Goal: Register for event/course

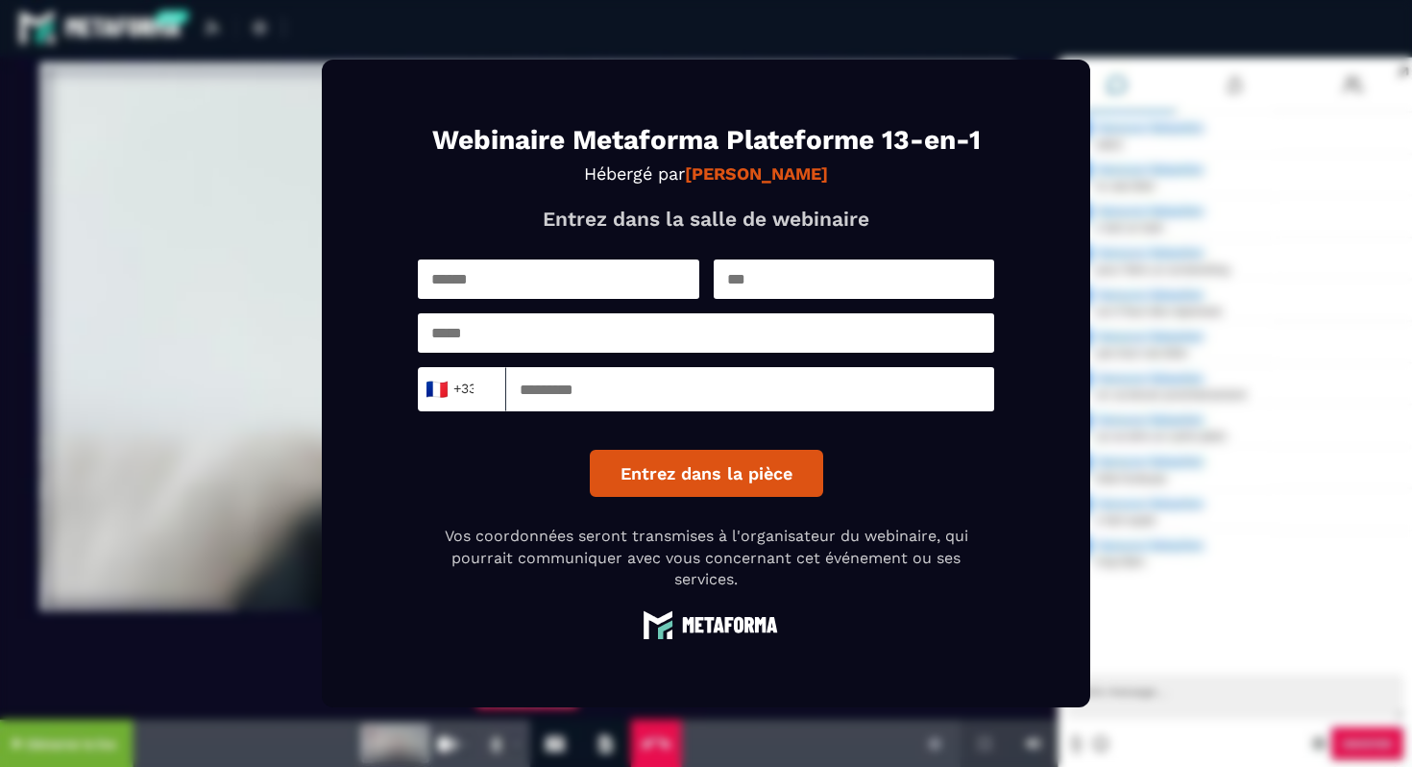
click at [559, 298] on input "text" at bounding box center [558, 278] width 281 height 39
type input "*******"
type input "******"
click at [467, 365] on div "******* ****** 🇫🇷 +33 Loading... Entrez dans la pièce" at bounding box center [706, 377] width 576 height 237
click at [466, 343] on input "email" at bounding box center [706, 332] width 576 height 39
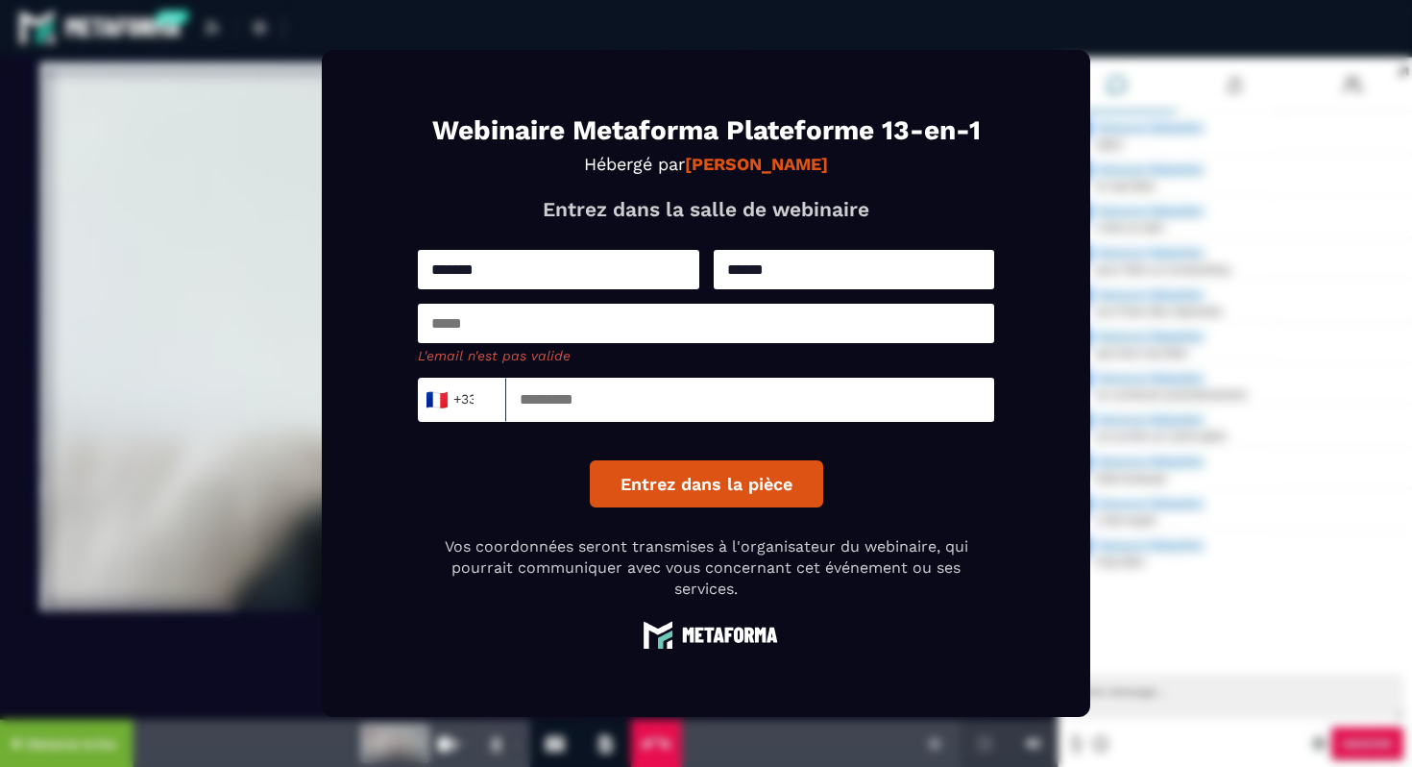
click at [0, 766] on nordpass-autofill-portal at bounding box center [0, 767] width 0 height 0
type input "**********"
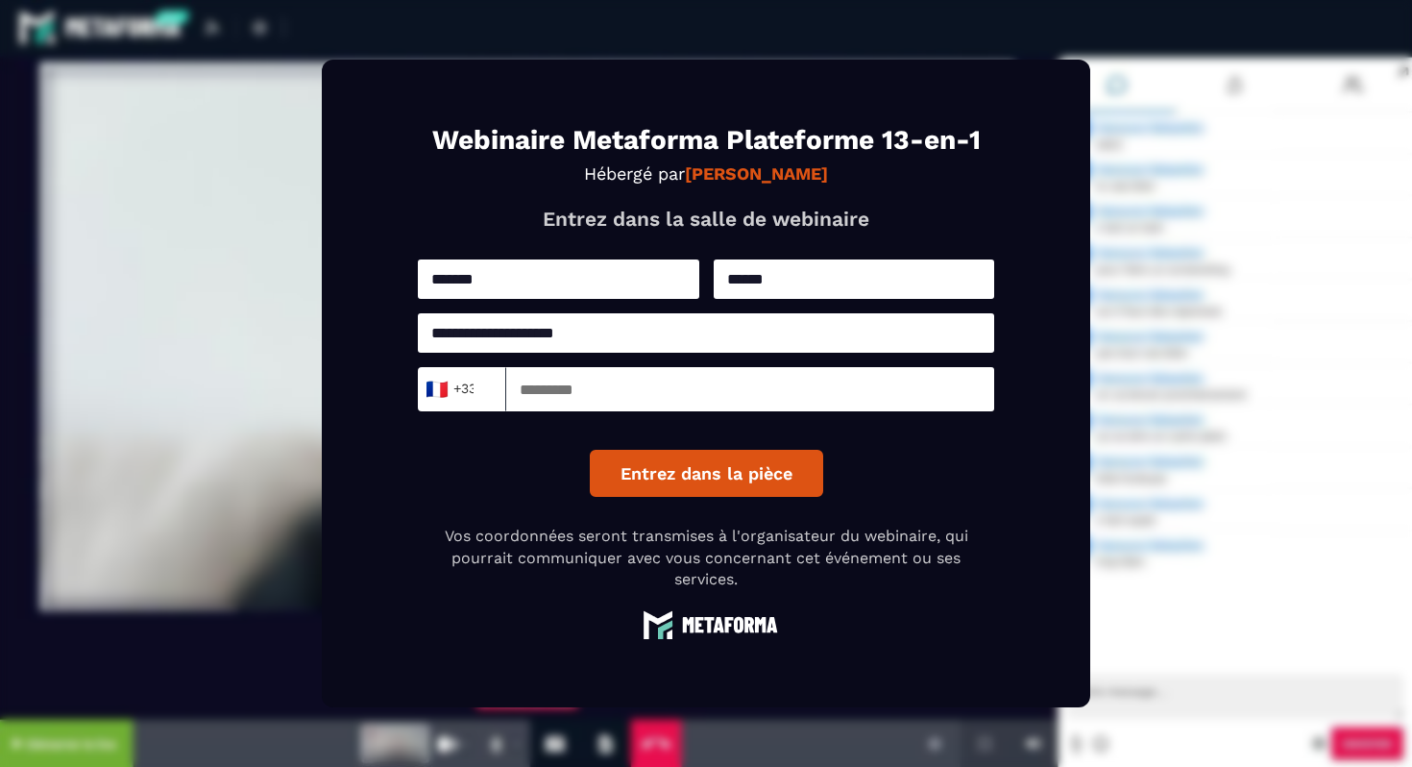
click at [557, 403] on input at bounding box center [750, 389] width 488 height 44
type input "*********"
click at [912, 495] on div "**********" at bounding box center [706, 377] width 576 height 237
click at [742, 491] on button "Entrez dans la pièce" at bounding box center [706, 473] width 233 height 47
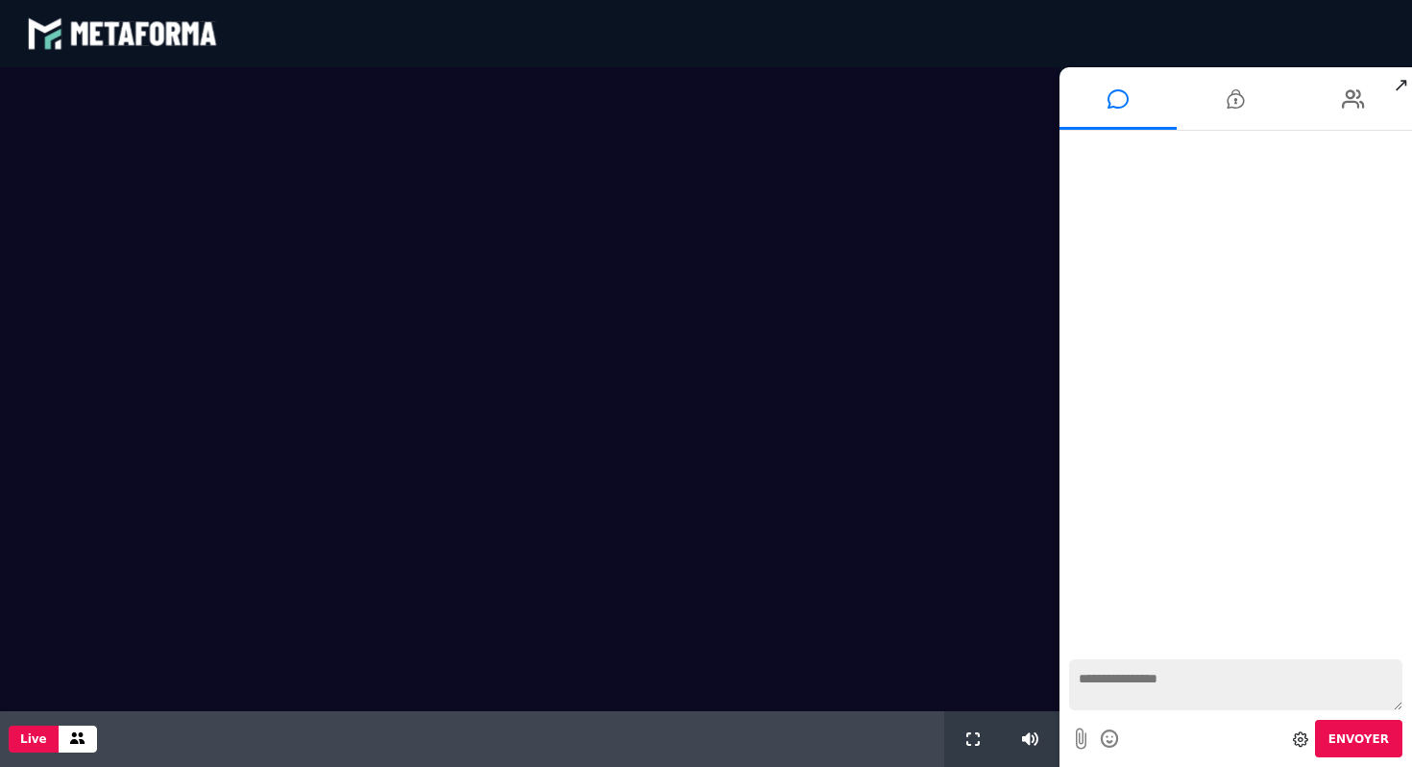
scroll to position [1408, 0]
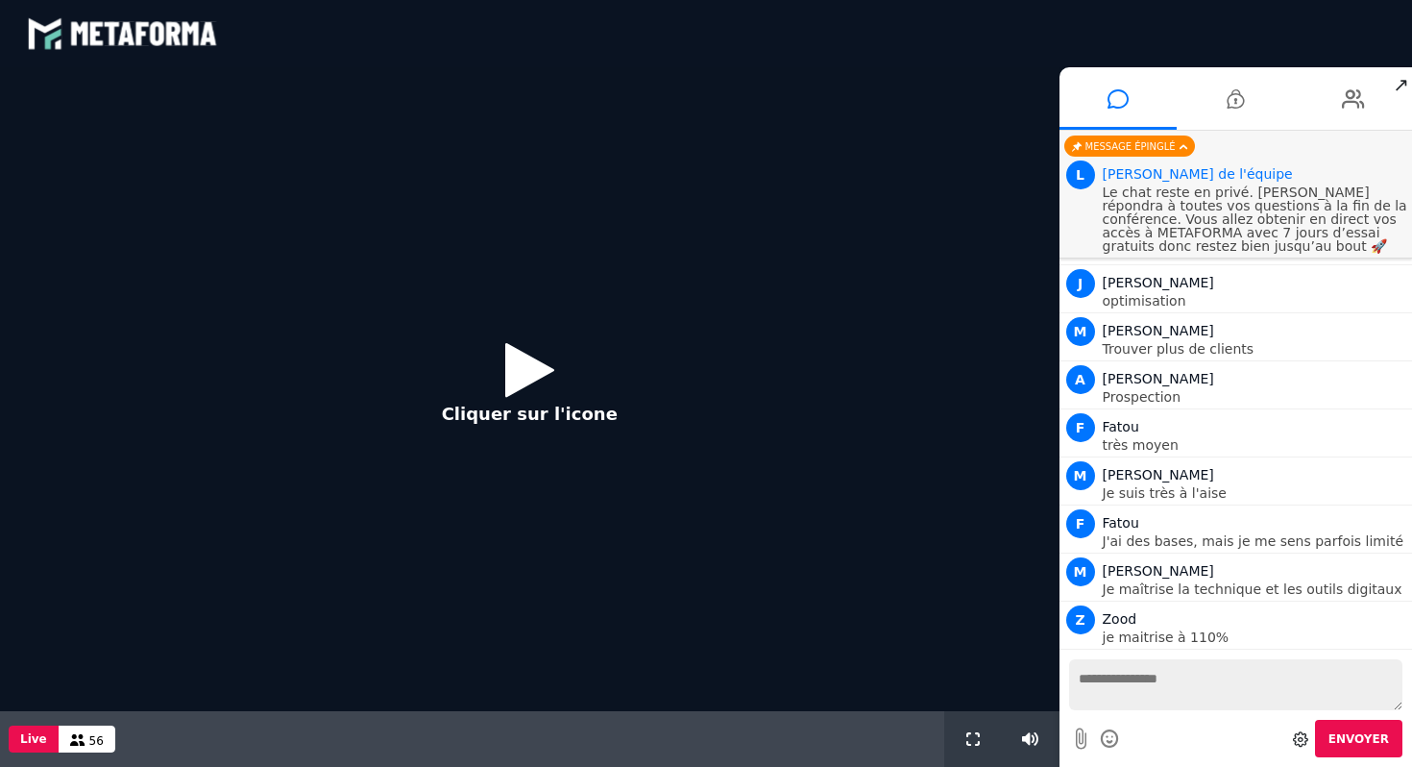
click at [0, 766] on nordpass-portal at bounding box center [0, 767] width 0 height 0
click at [542, 379] on icon at bounding box center [529, 369] width 49 height 62
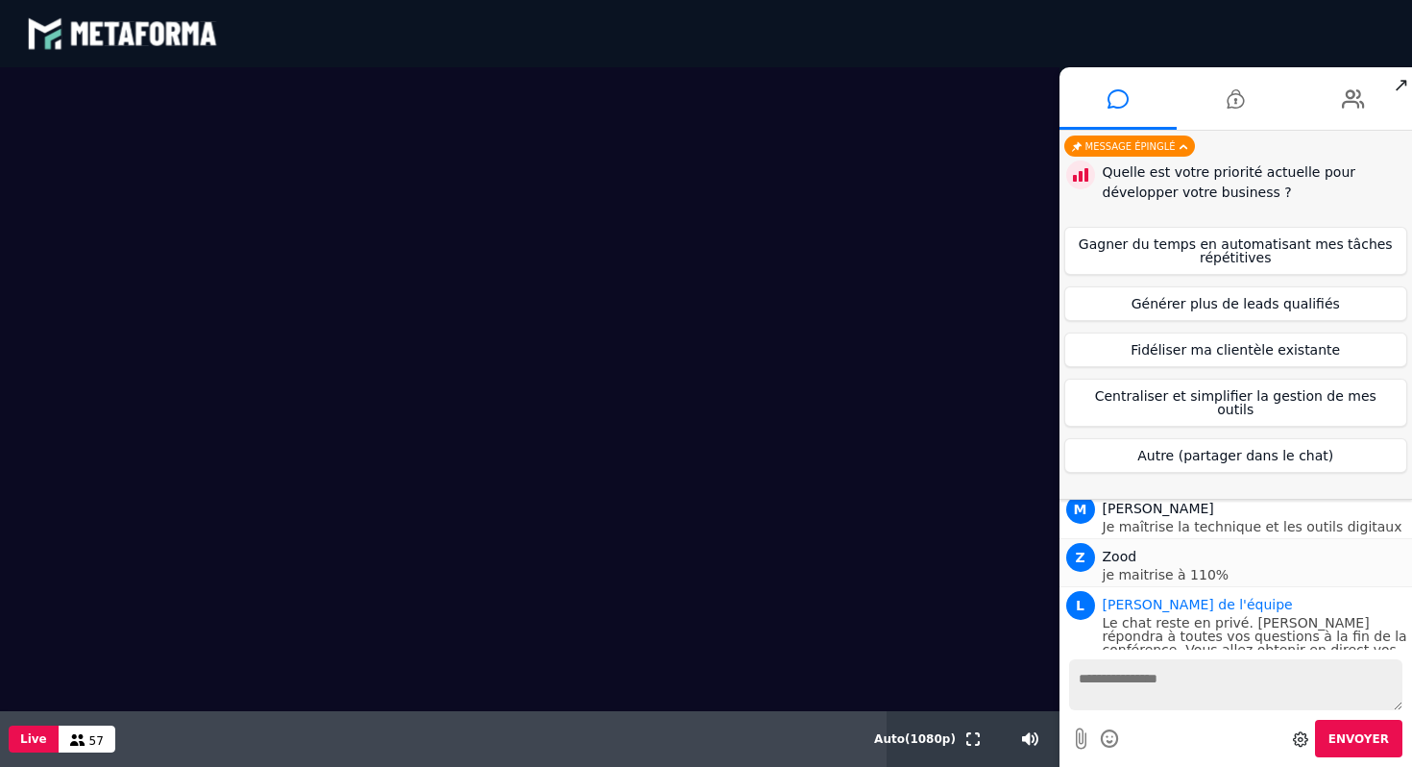
scroll to position [1523, 0]
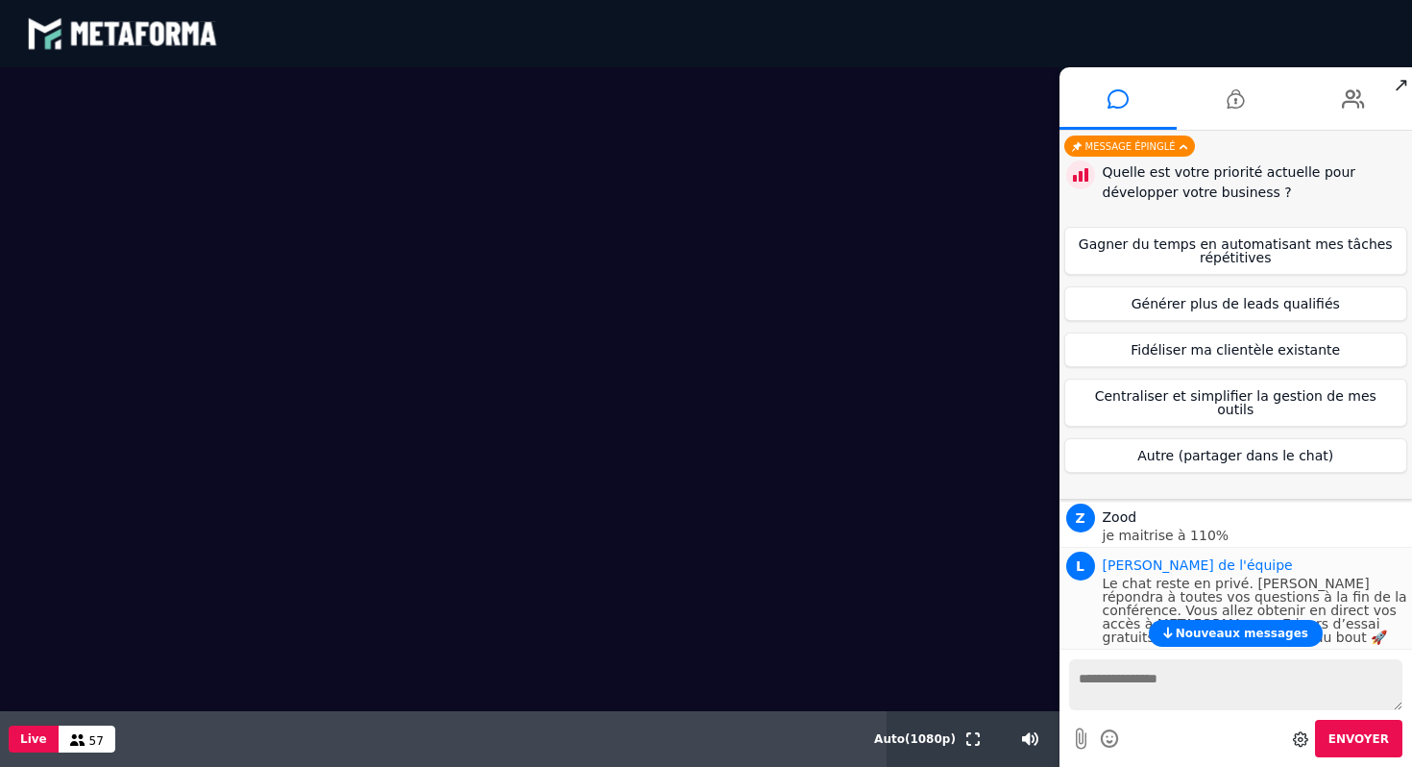
click at [1223, 646] on li "L Lara de l'équipe Le chat reste en privé. Sébastien répondra à toutes vos ques…" at bounding box center [1236, 599] width 353 height 102
click at [1220, 636] on span "Nouveaux messages" at bounding box center [1242, 632] width 133 height 13
click at [1236, 401] on button "Centraliser et simplifier la gestion de mes outils" at bounding box center [1236, 402] width 344 height 48
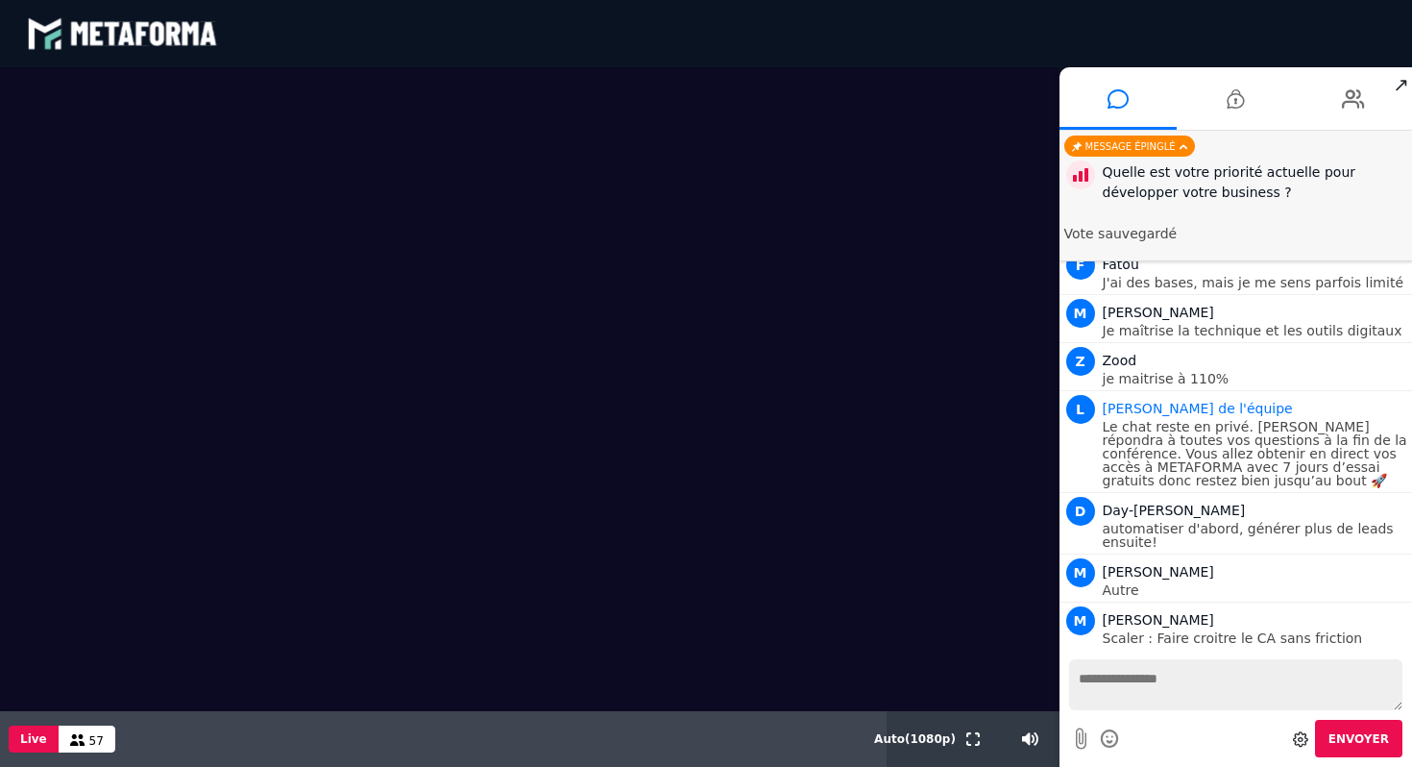
scroll to position [1728, 0]
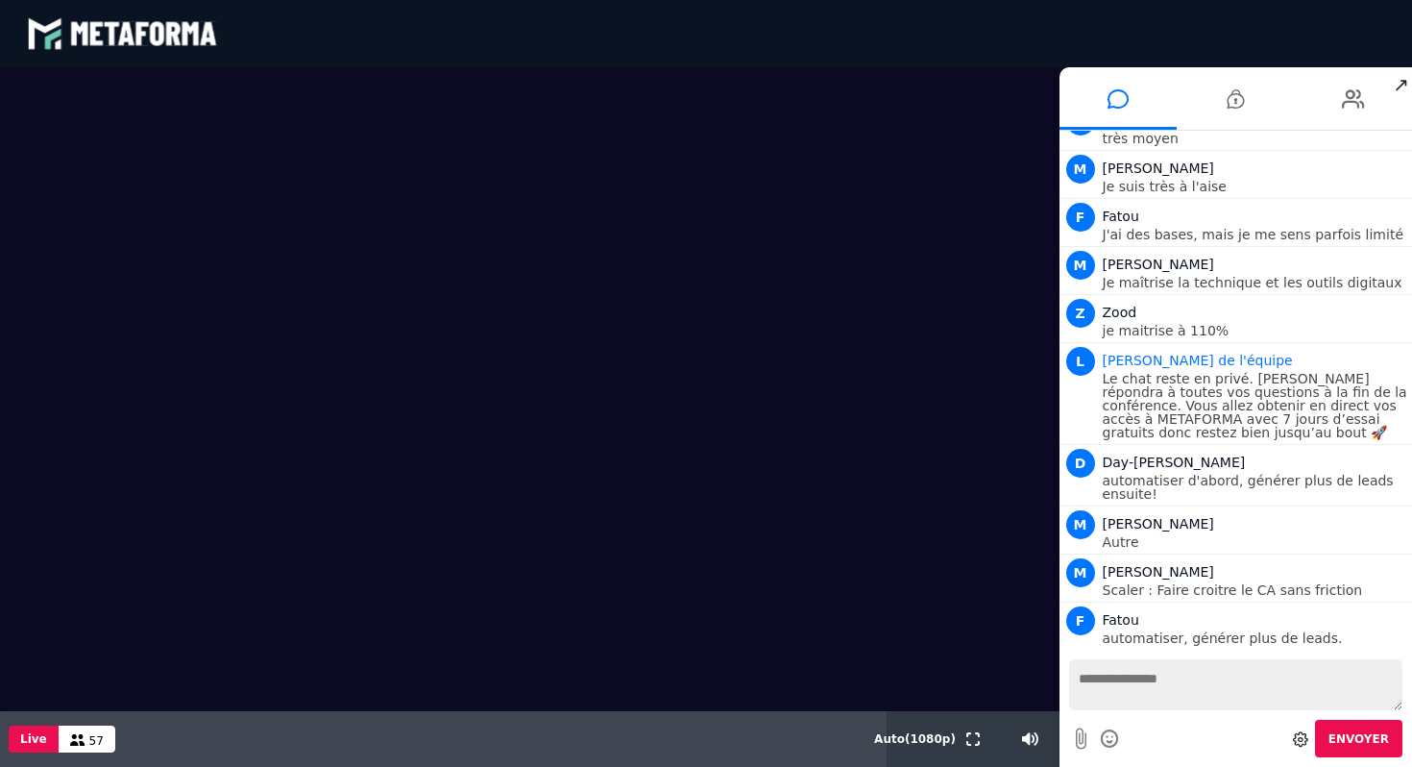
click at [637, 353] on video at bounding box center [530, 389] width 1060 height 644
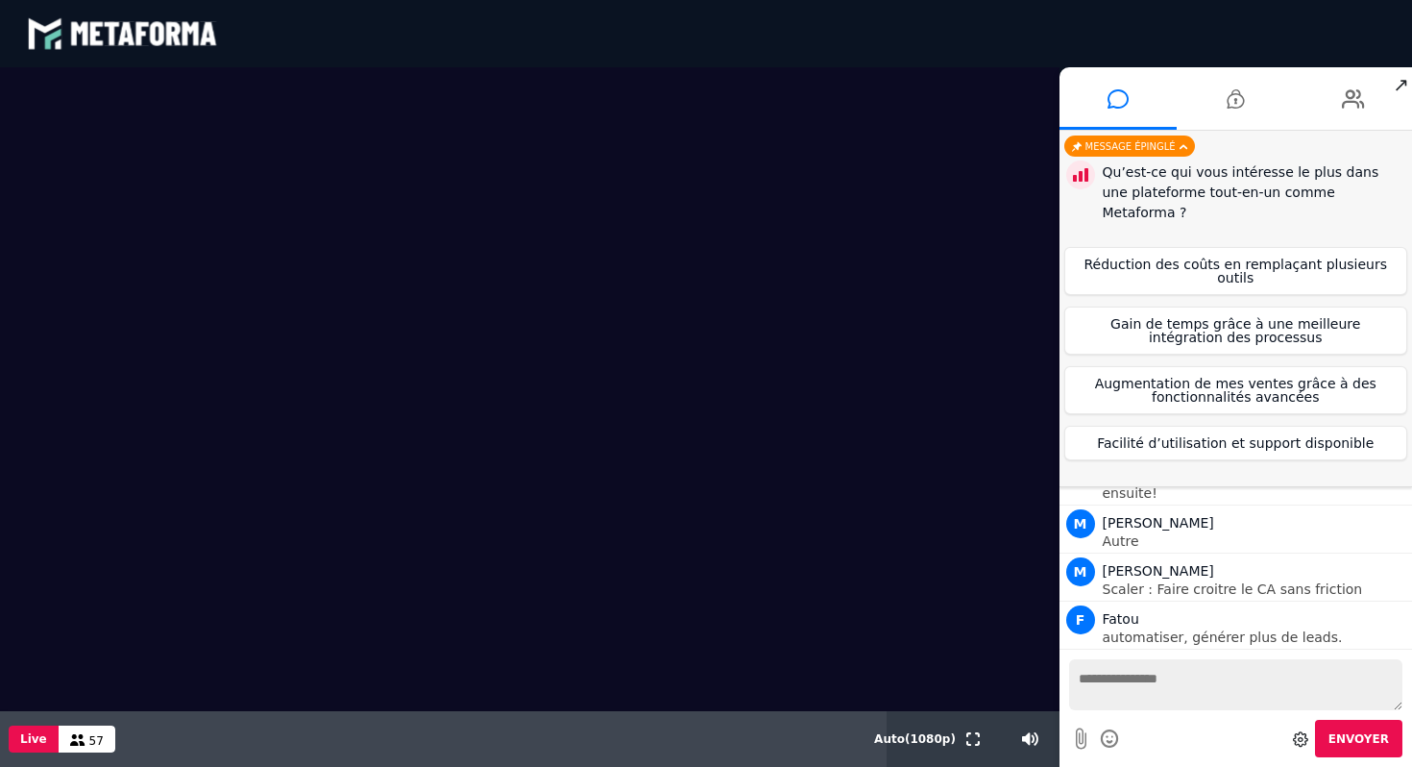
scroll to position [1729, 0]
click at [1150, 309] on button "Gain de temps grâce à une meilleure intégration des processus" at bounding box center [1236, 330] width 344 height 48
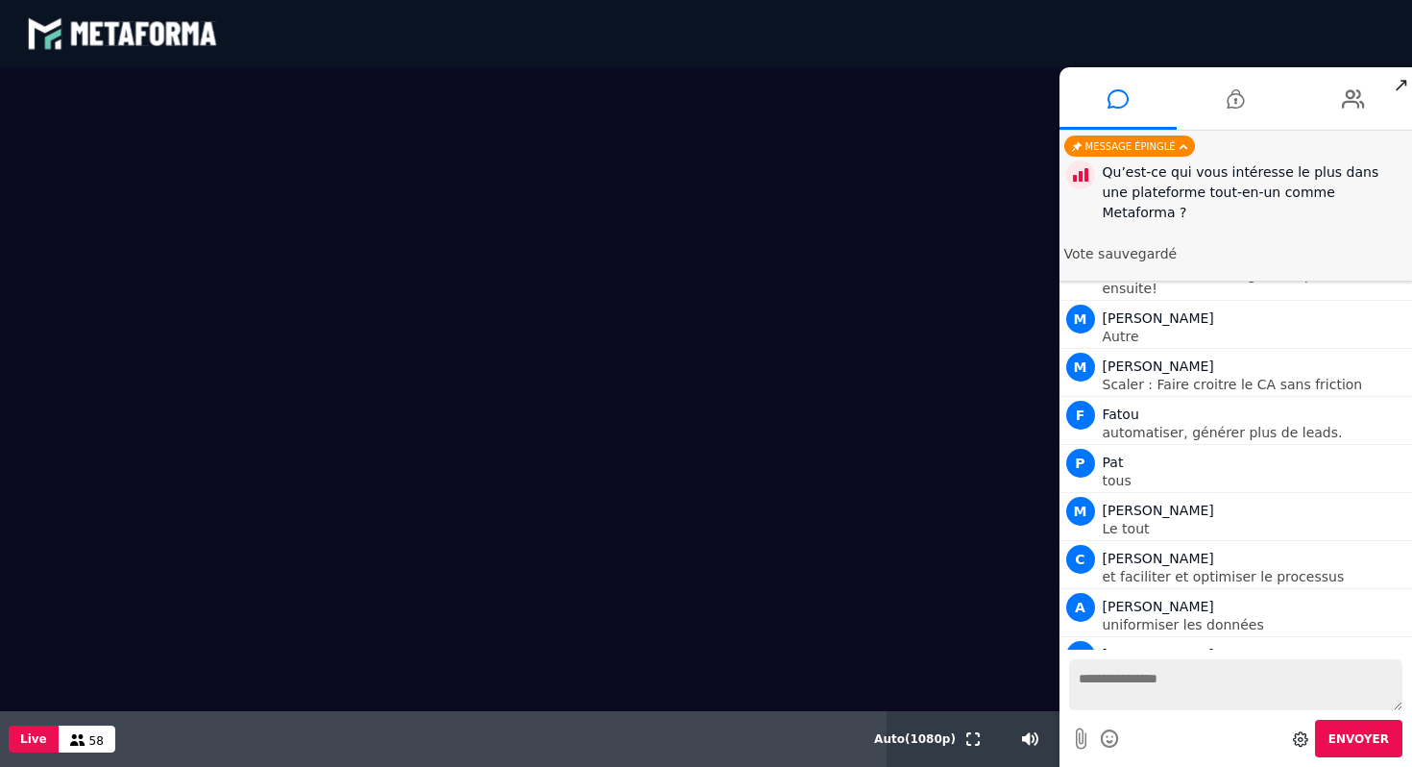
scroll to position [1968, 0]
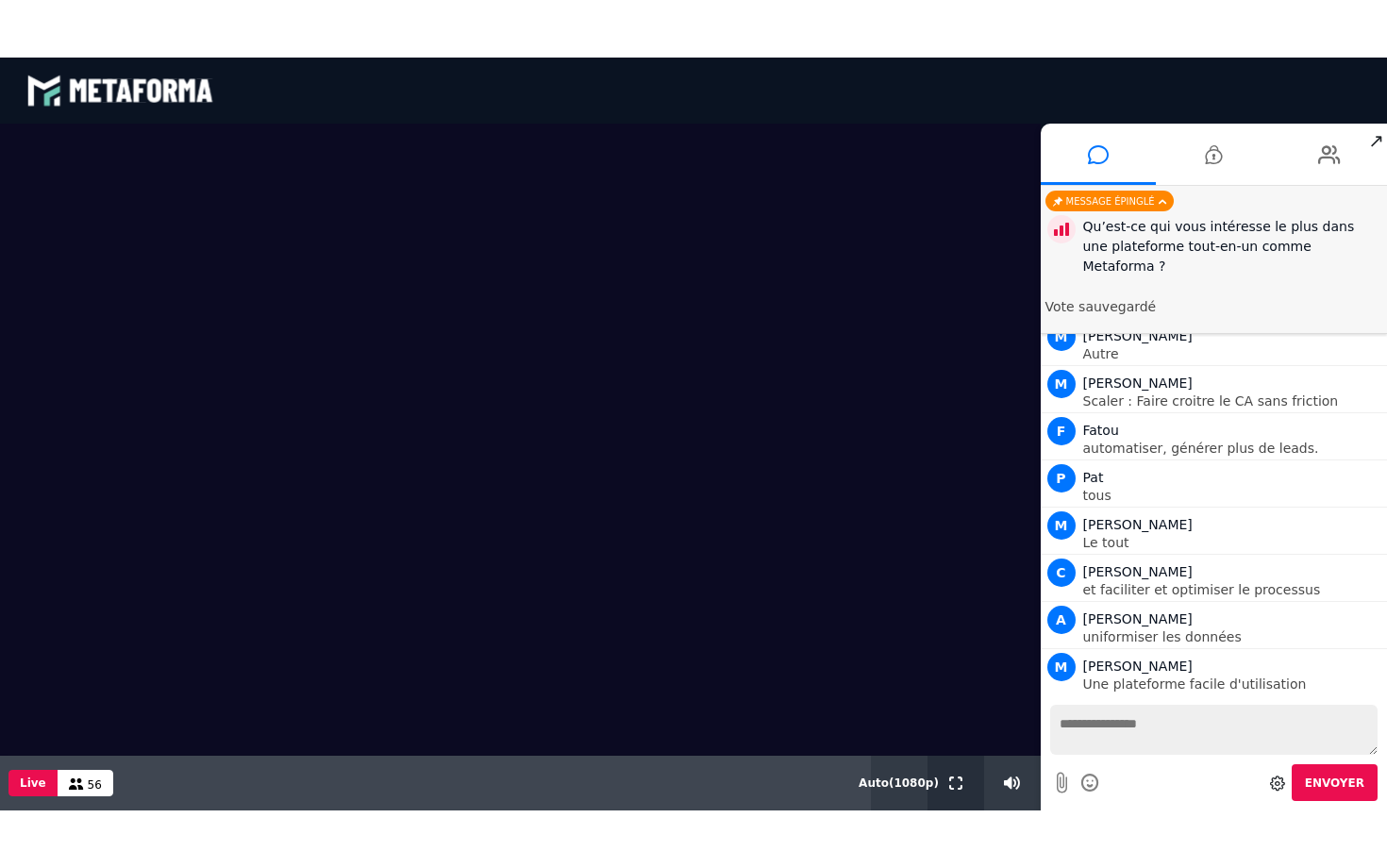
click at [953, 752] on icon at bounding box center [955, 783] width 13 height 13
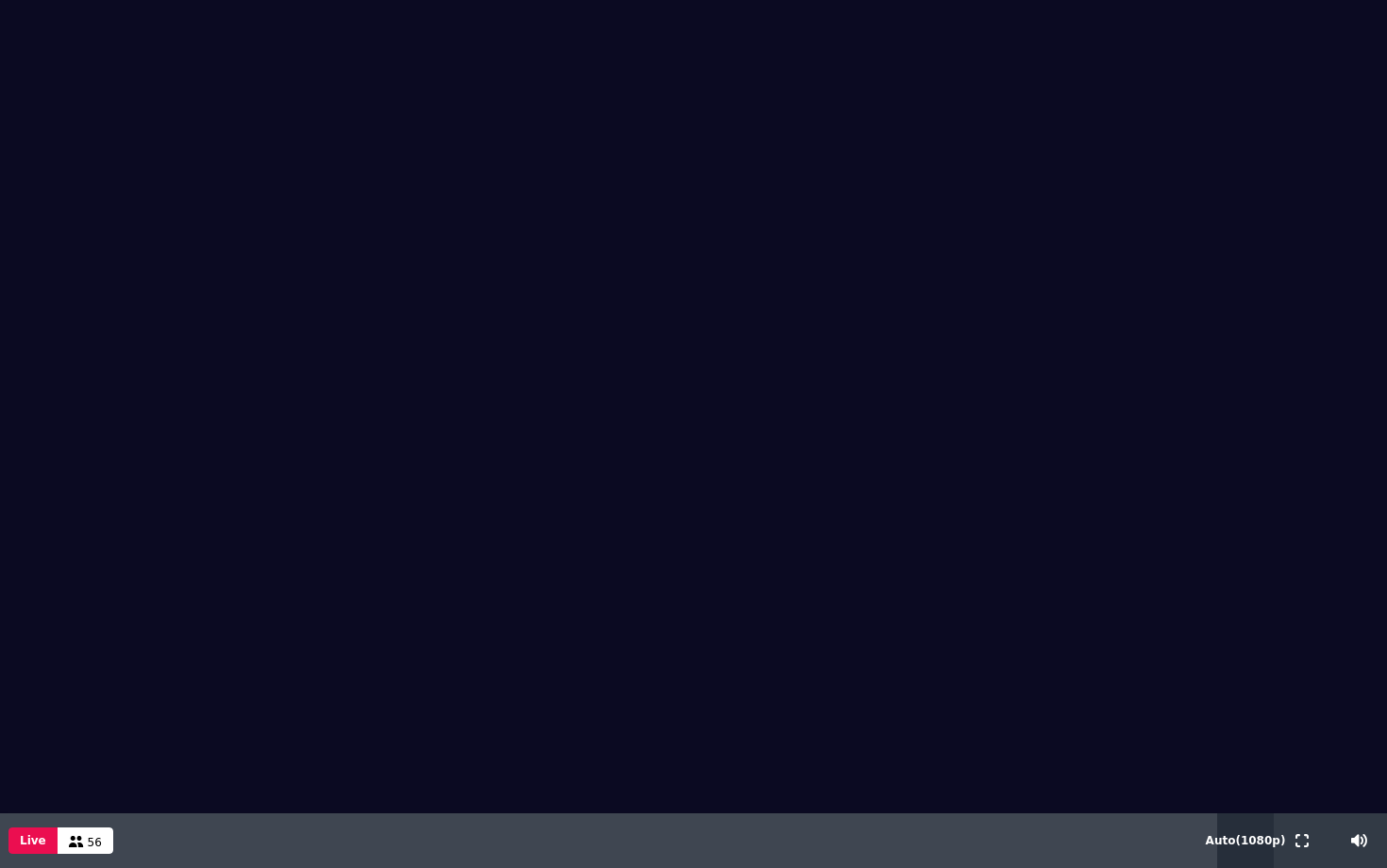
click at [1232, 752] on button "Auto ( 1080 p)" at bounding box center [1246, 841] width 87 height 55
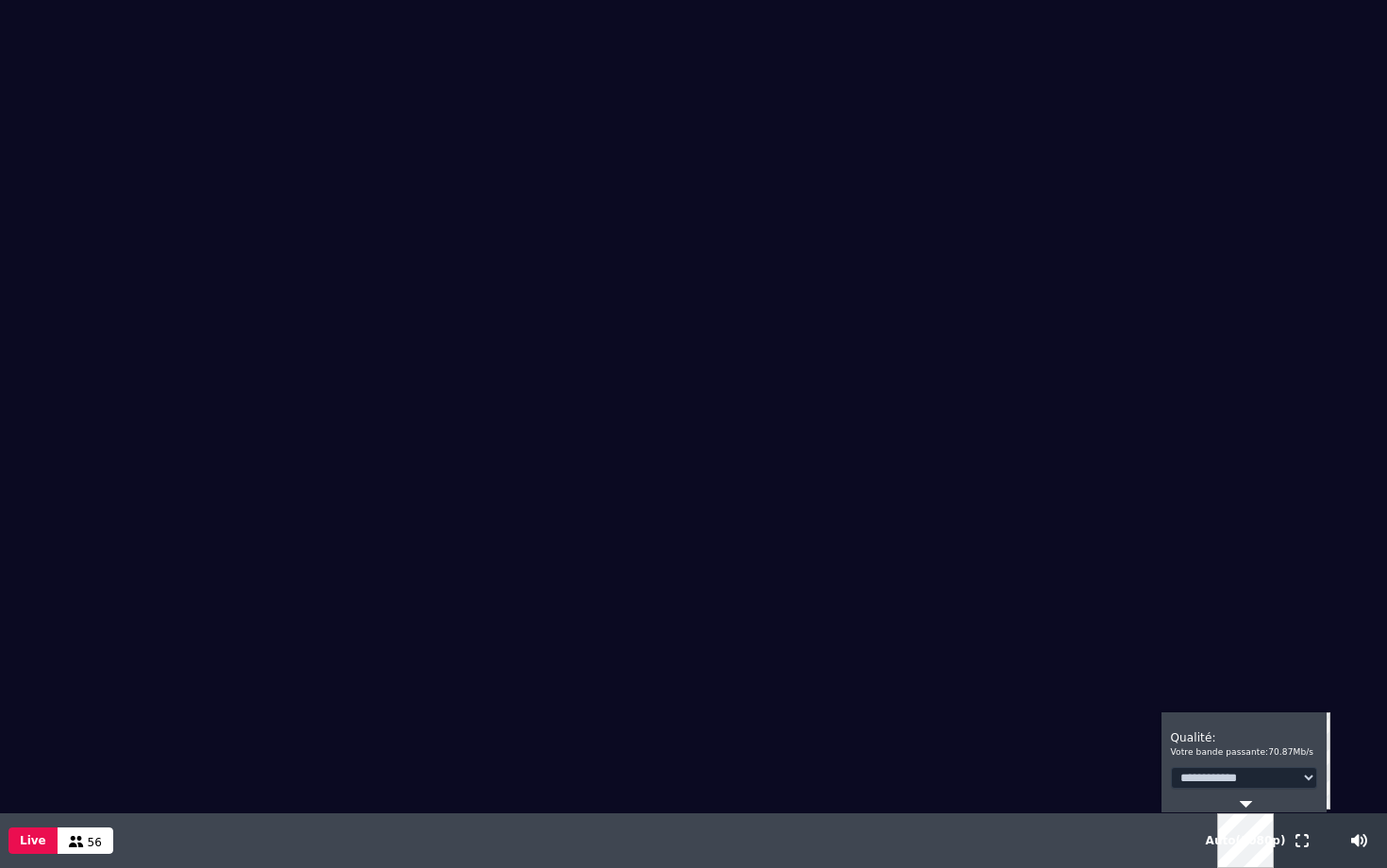
click at [1218, 752] on select "**********" at bounding box center [1244, 778] width 146 height 22
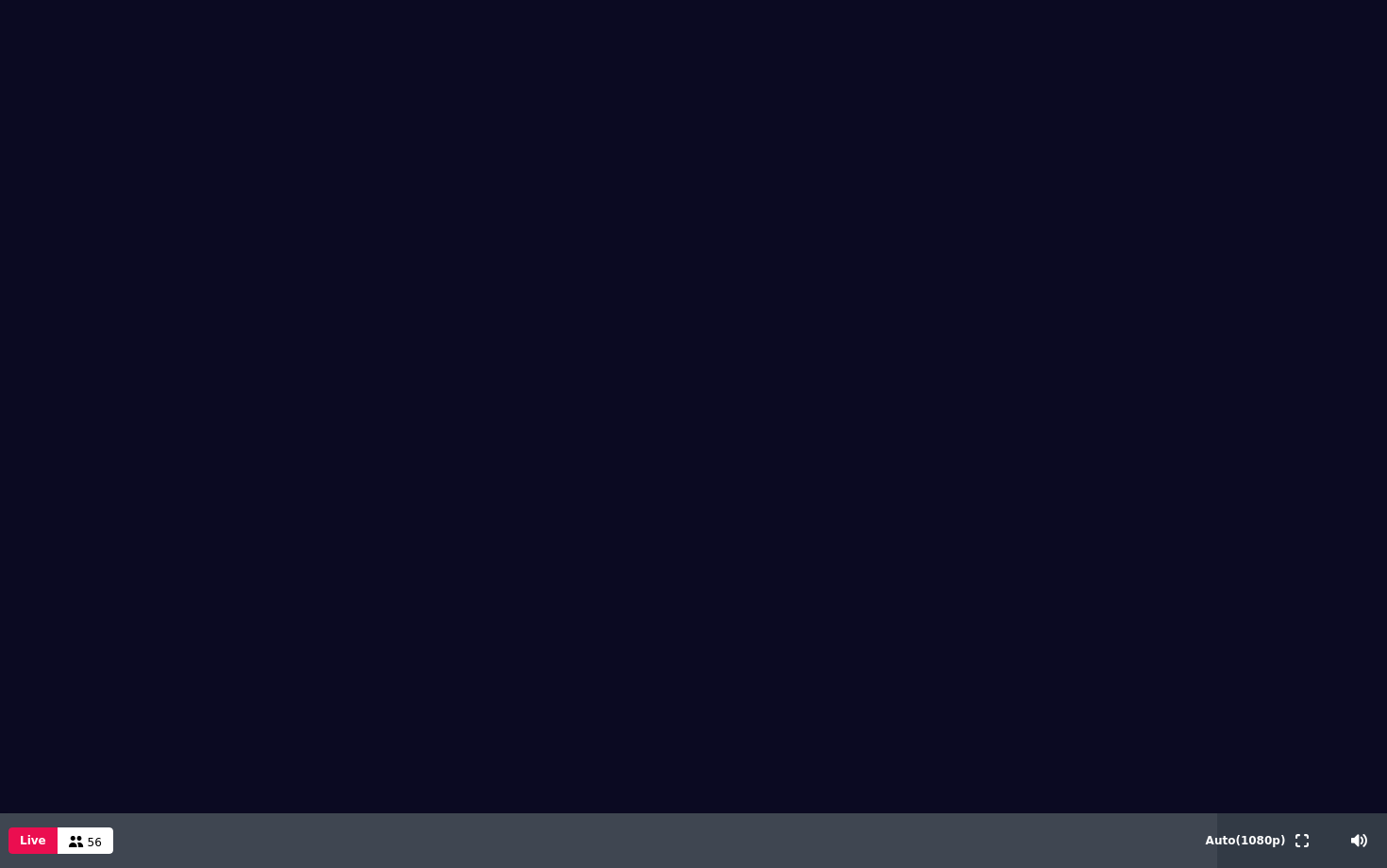
click at [1222, 656] on video at bounding box center [694, 407] width 1387 height 813
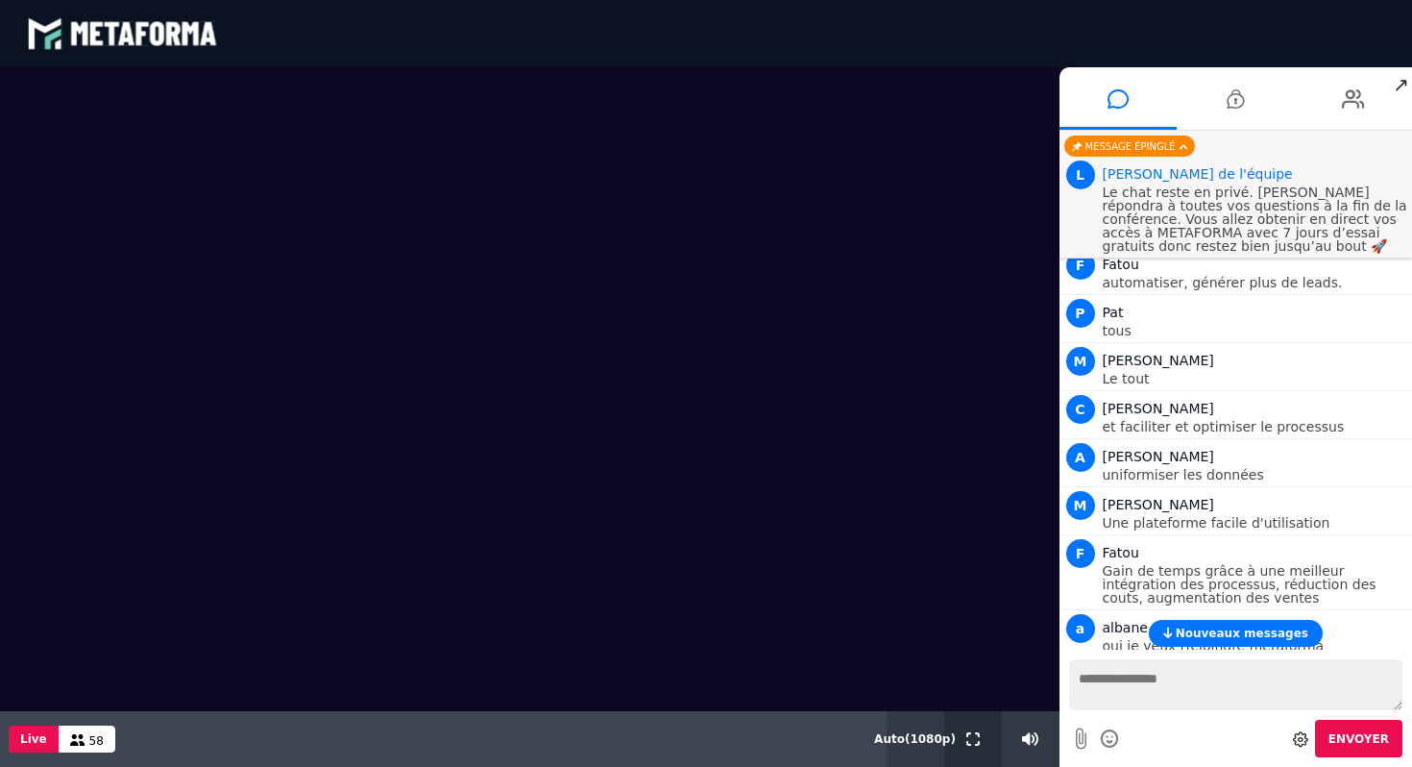
click at [972, 732] on icon at bounding box center [972, 738] width 13 height 13
click at [975, 766] on button at bounding box center [972, 739] width 21 height 56
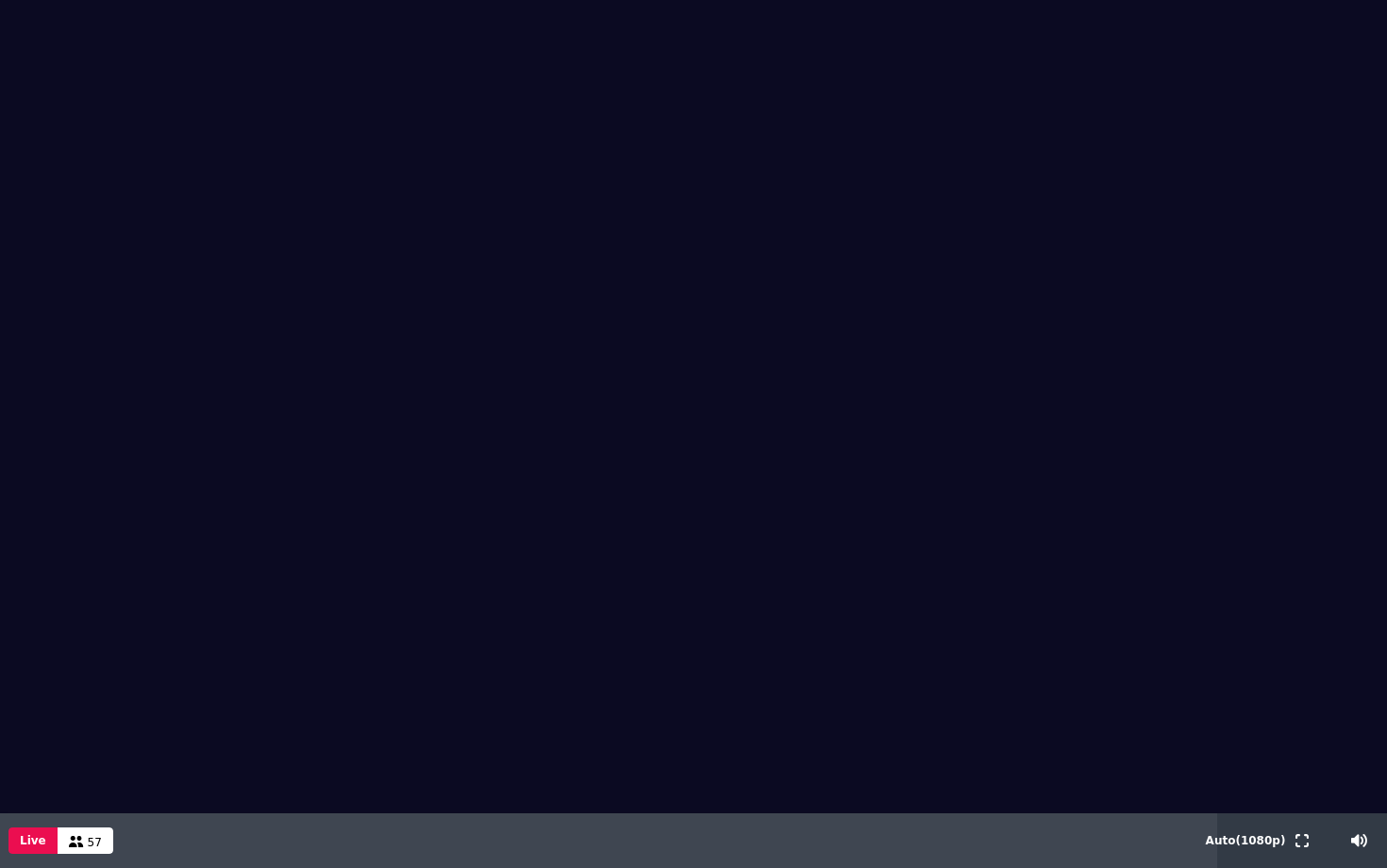
click at [733, 517] on video at bounding box center [694, 407] width 1387 height 813
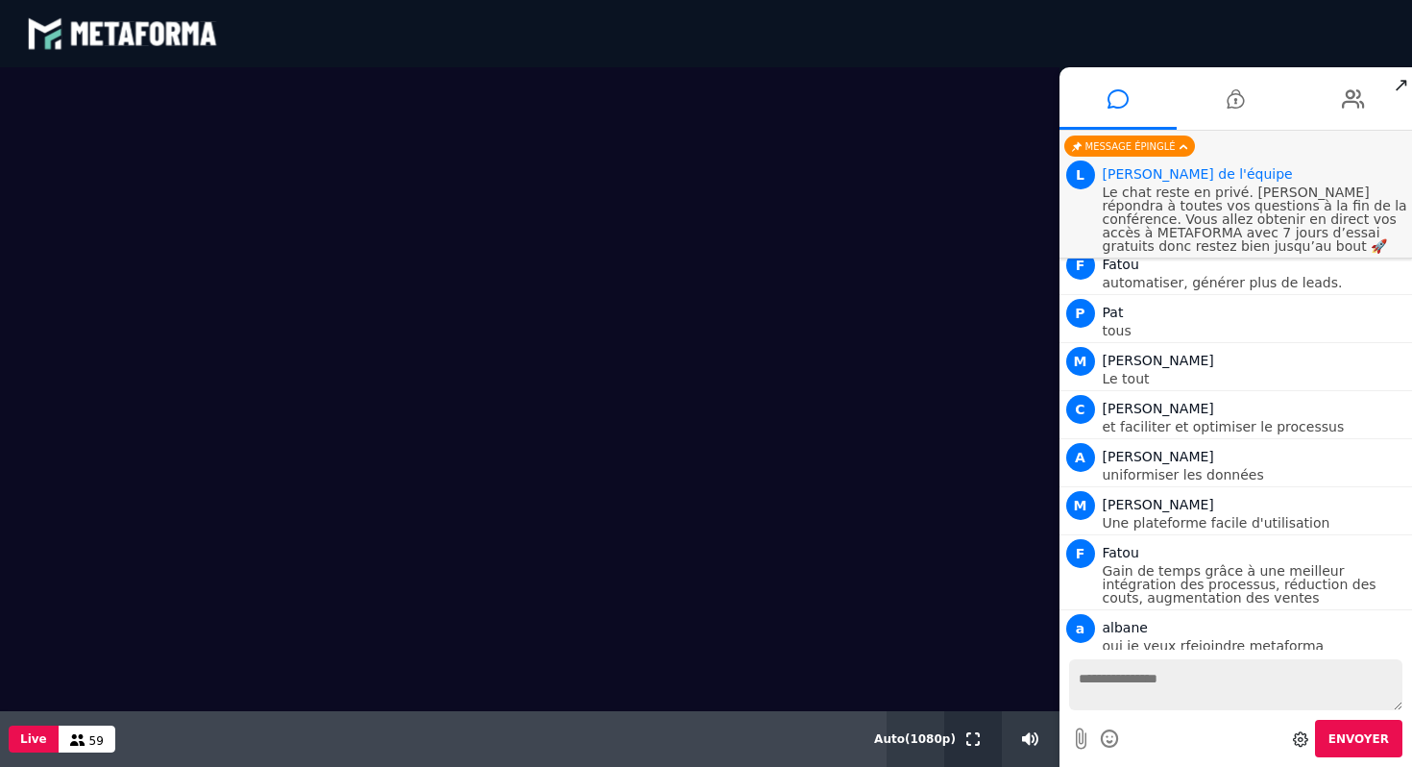
click at [978, 759] on button at bounding box center [972, 739] width 21 height 56
click at [1137, 684] on textarea at bounding box center [1236, 684] width 334 height 51
type textarea "*"
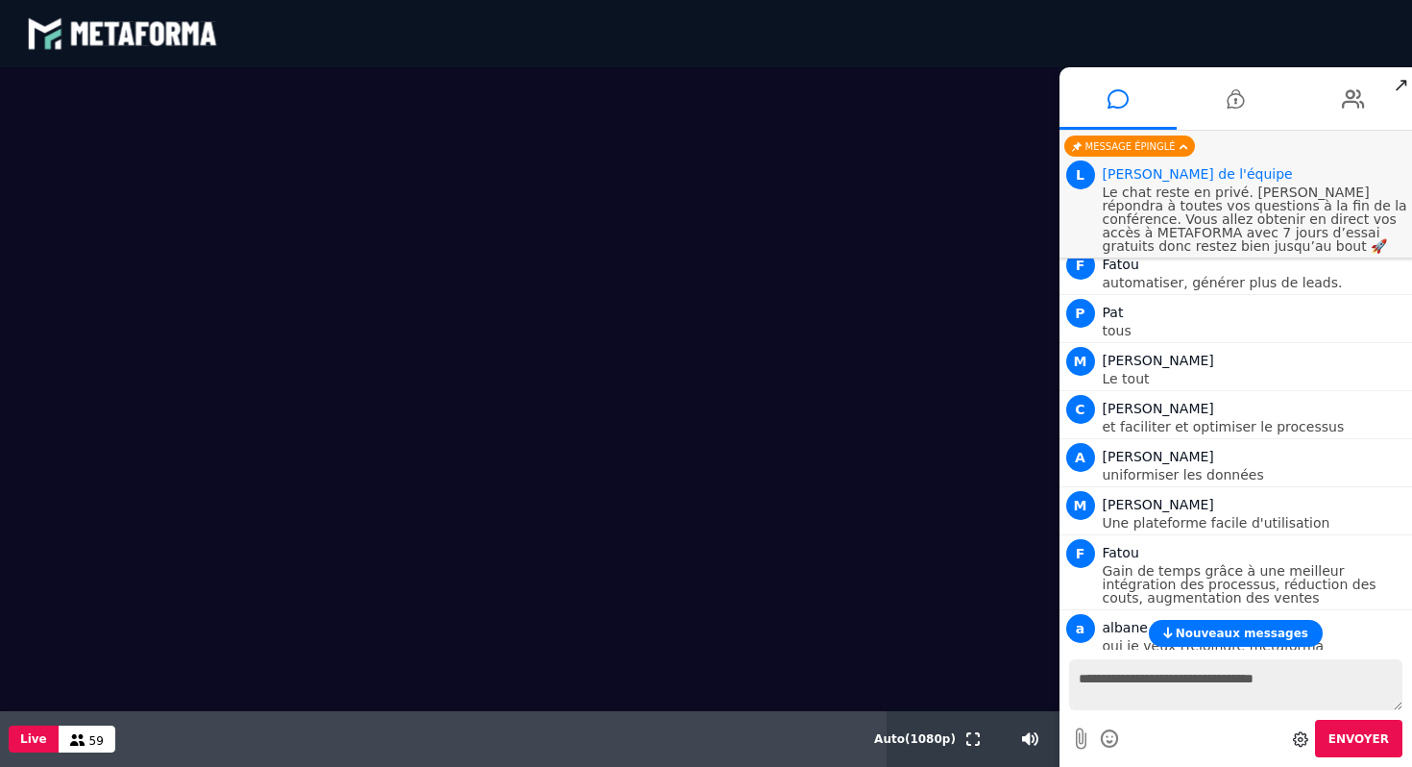
type textarea "**********"
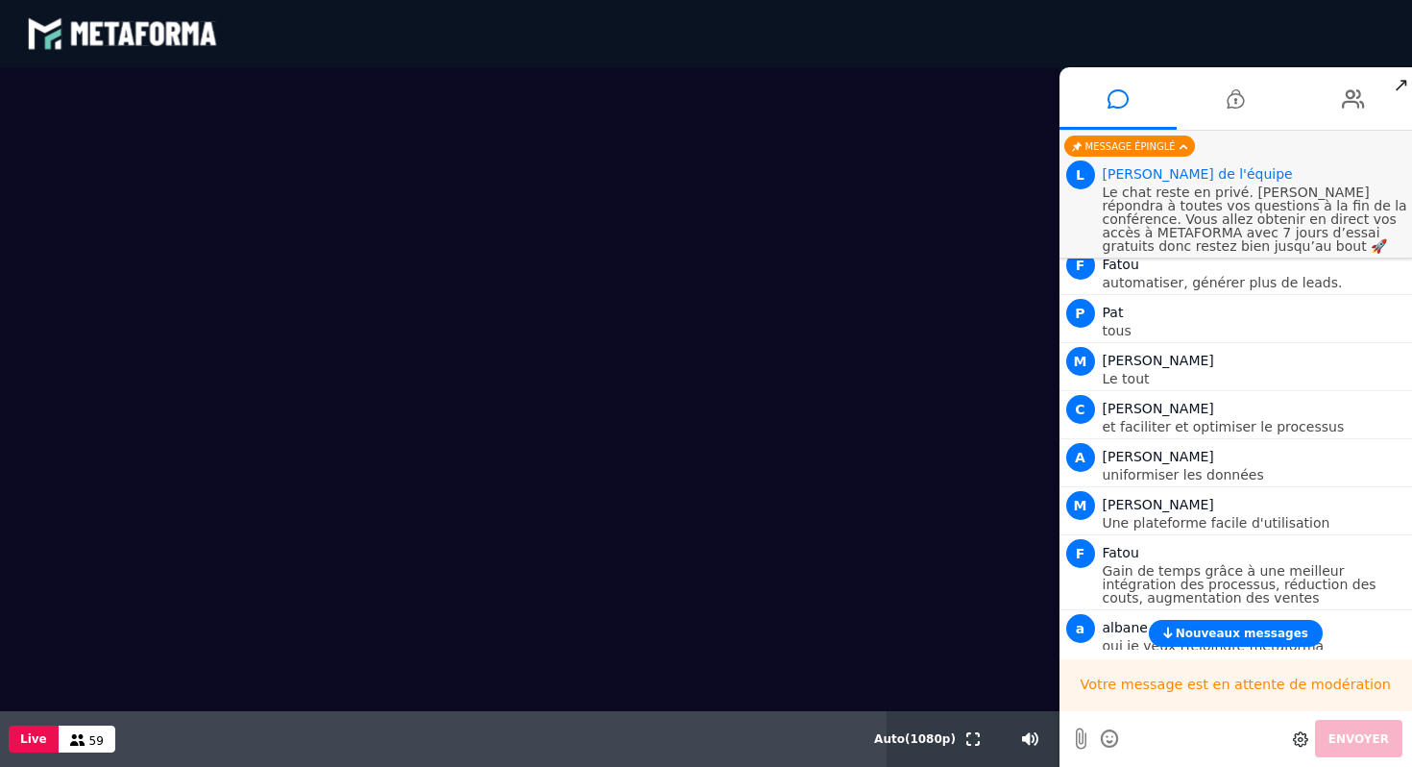
click at [1196, 639] on span "Nouveaux messages" at bounding box center [1242, 632] width 133 height 13
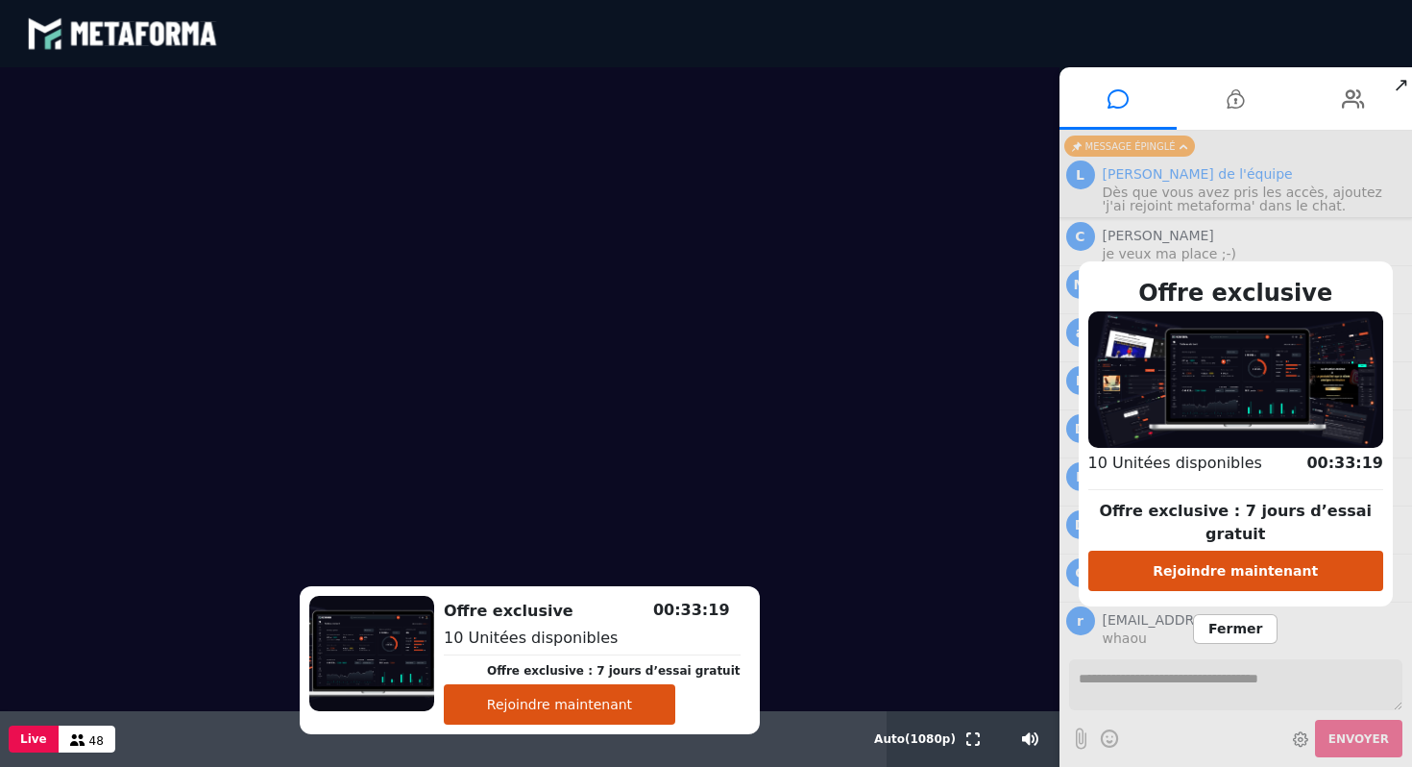
scroll to position [3370, 0]
click at [599, 700] on button "Rejoindre maintenant" at bounding box center [559, 704] width 231 height 40
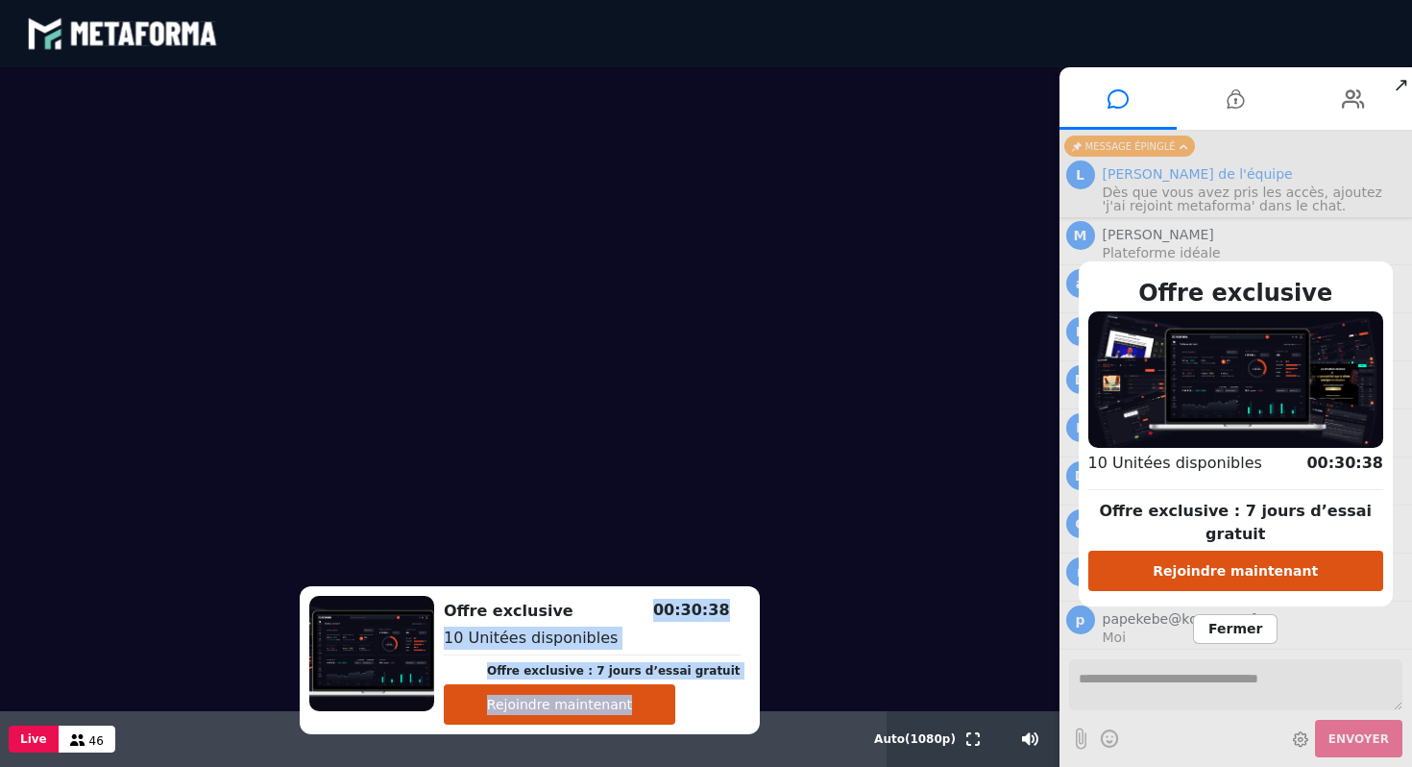
drag, startPoint x: 635, startPoint y: 609, endPoint x: 708, endPoint y: 607, distance: 73.0
click at [708, 608] on div "Offre exclusive Offre exclusive : 7 jours d’essai gratuit Rejoindre maintenant …" at bounding box center [592, 660] width 316 height 129
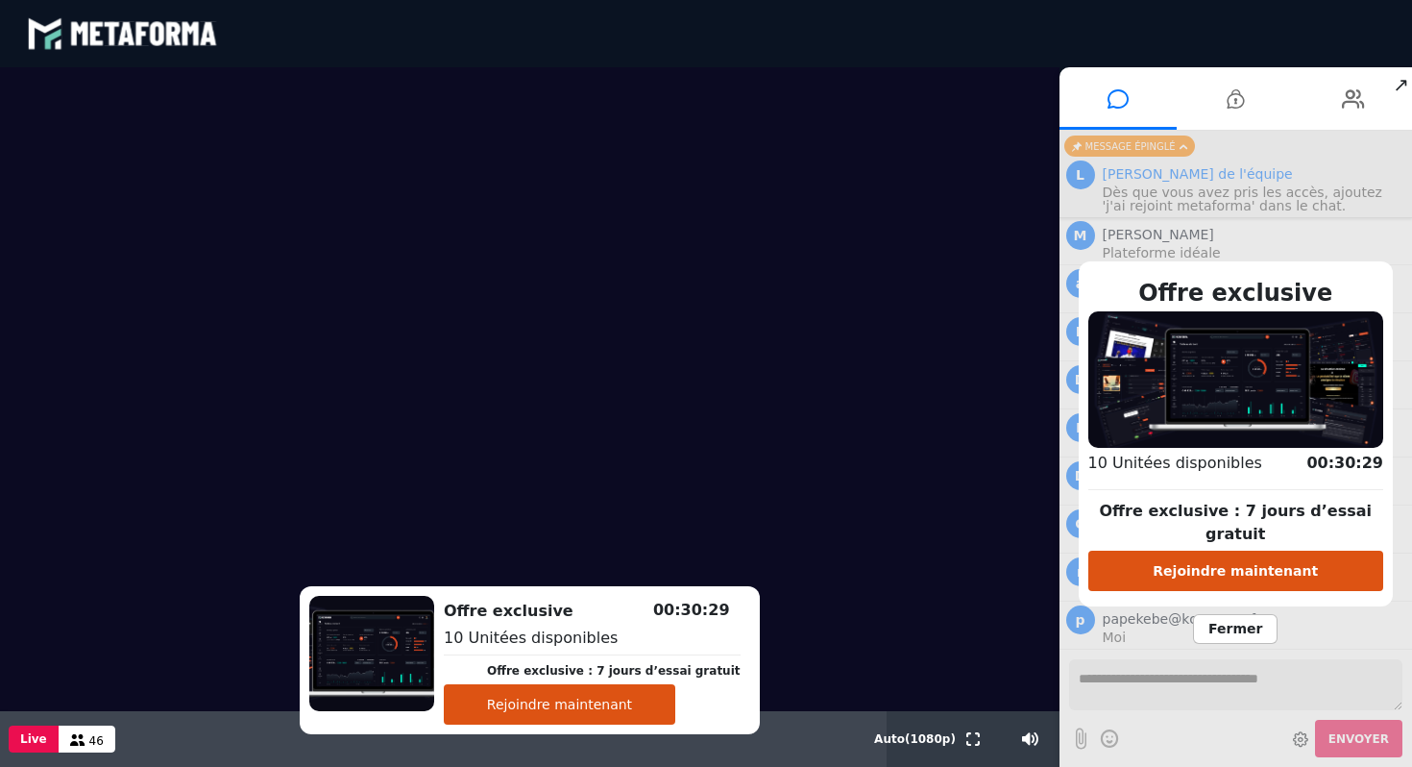
click at [1238, 616] on span "Fermer" at bounding box center [1235, 629] width 85 height 30
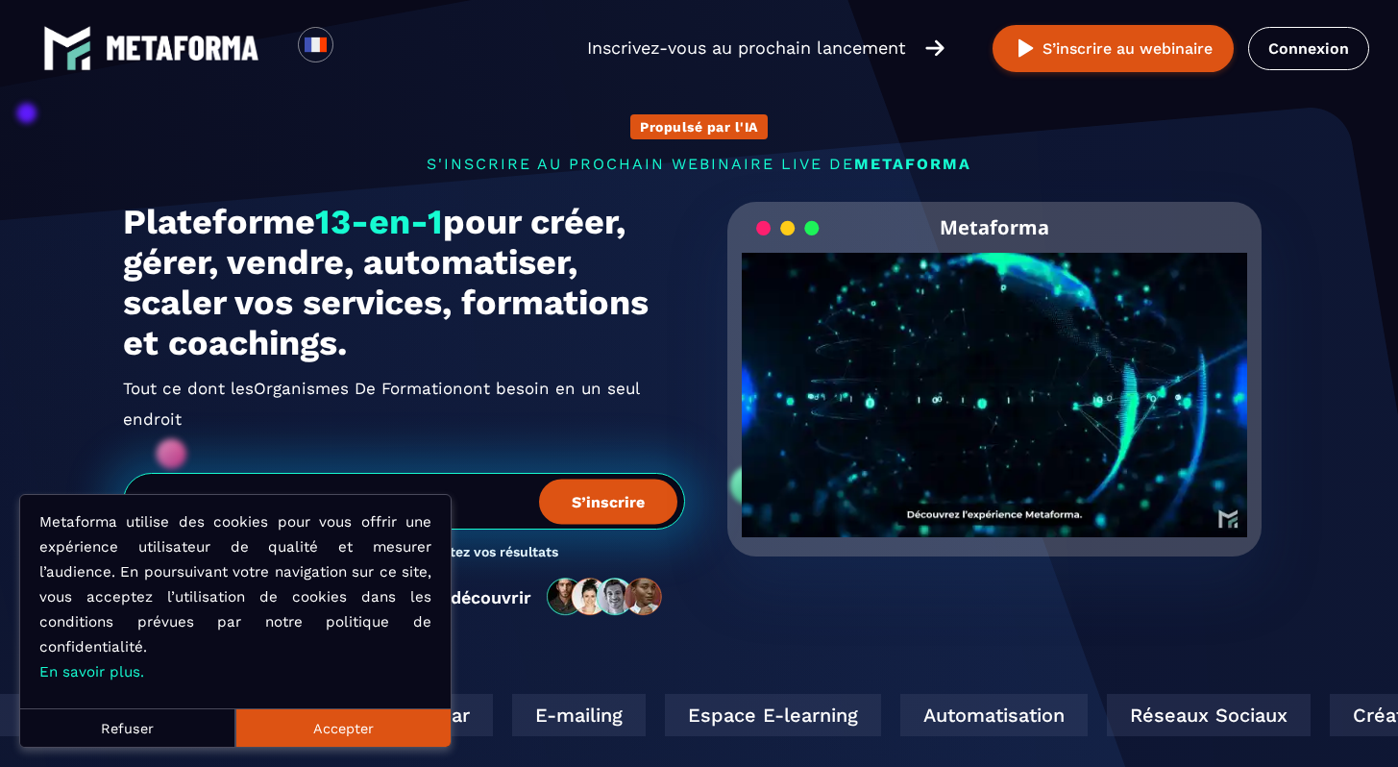
click at [161, 730] on button "Refuser" at bounding box center [127, 727] width 215 height 38
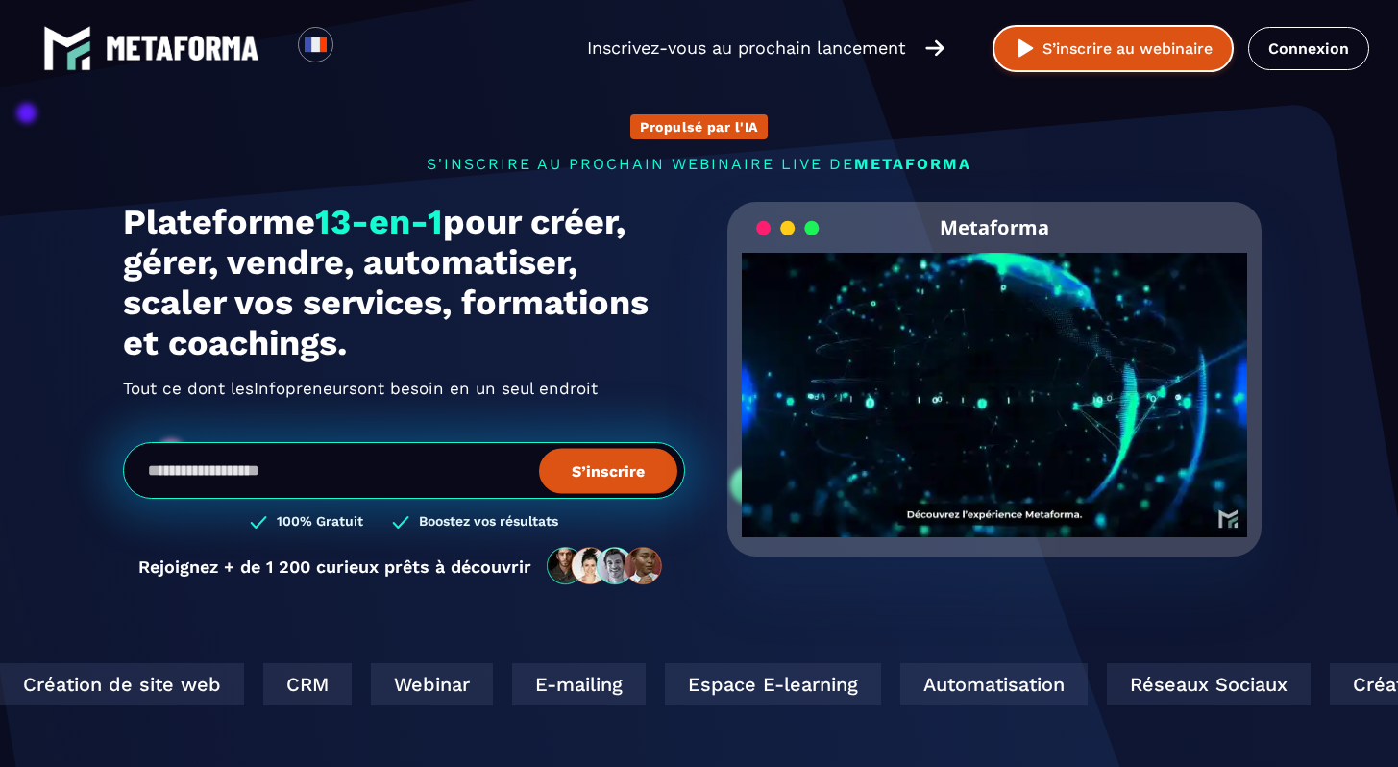
click at [1171, 68] on button "S’inscrire au webinaire" at bounding box center [1112, 48] width 241 height 47
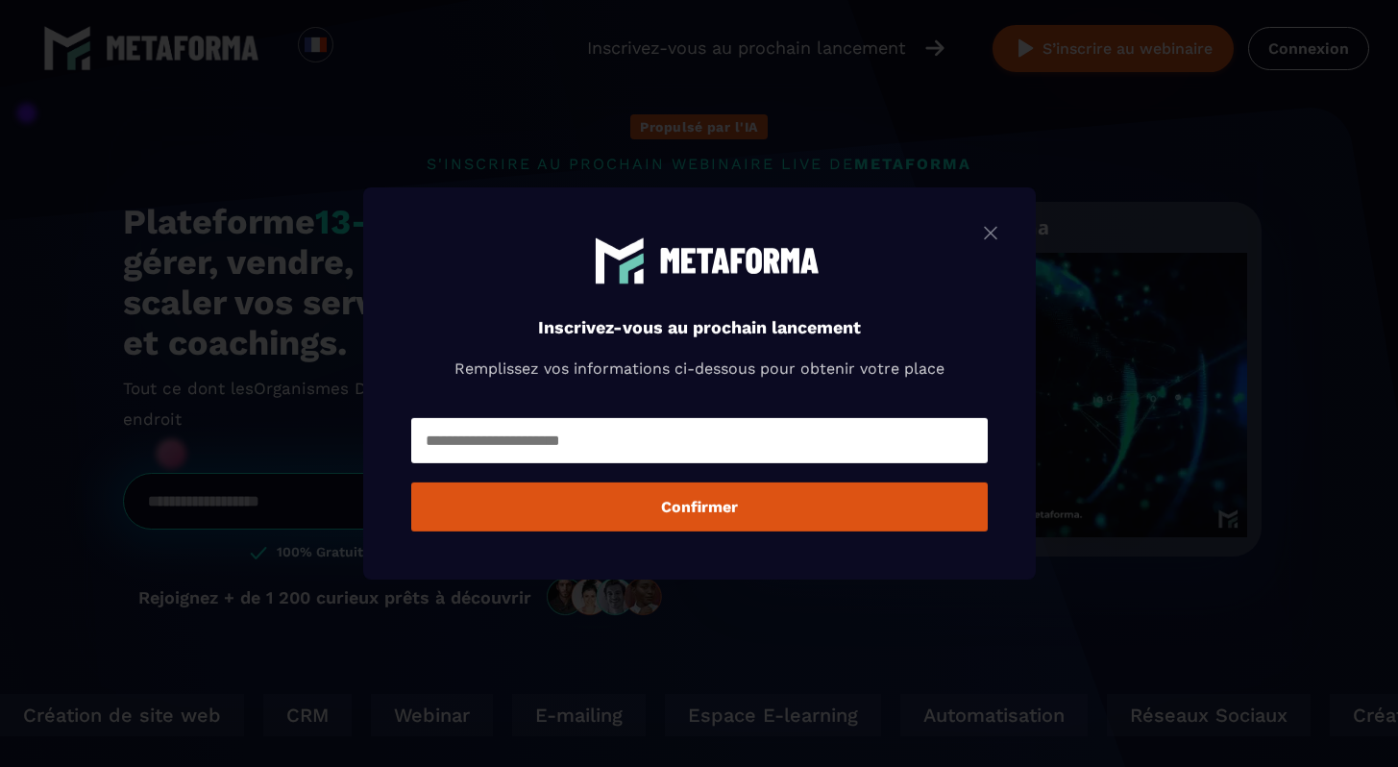
click at [1002, 228] on img "Modal window" at bounding box center [990, 233] width 23 height 24
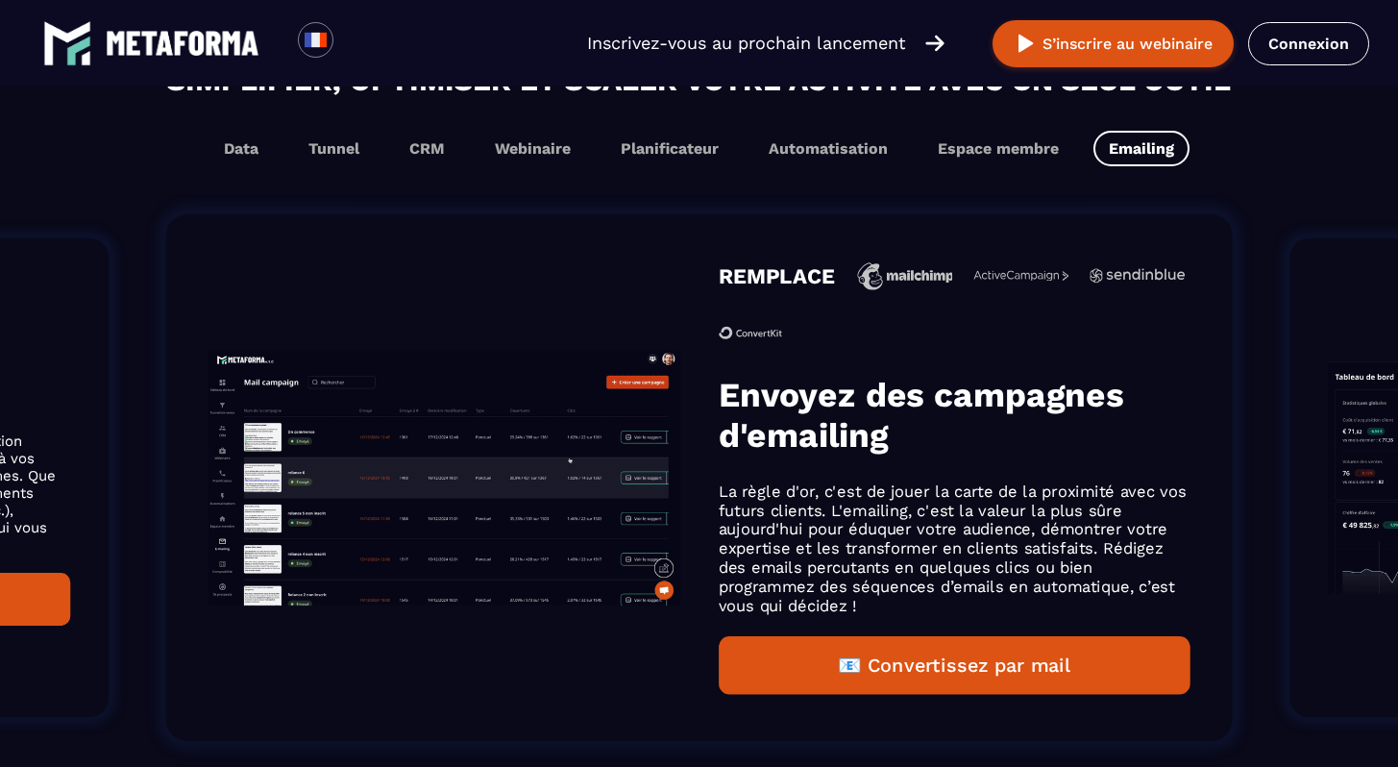
scroll to position [1237, 0]
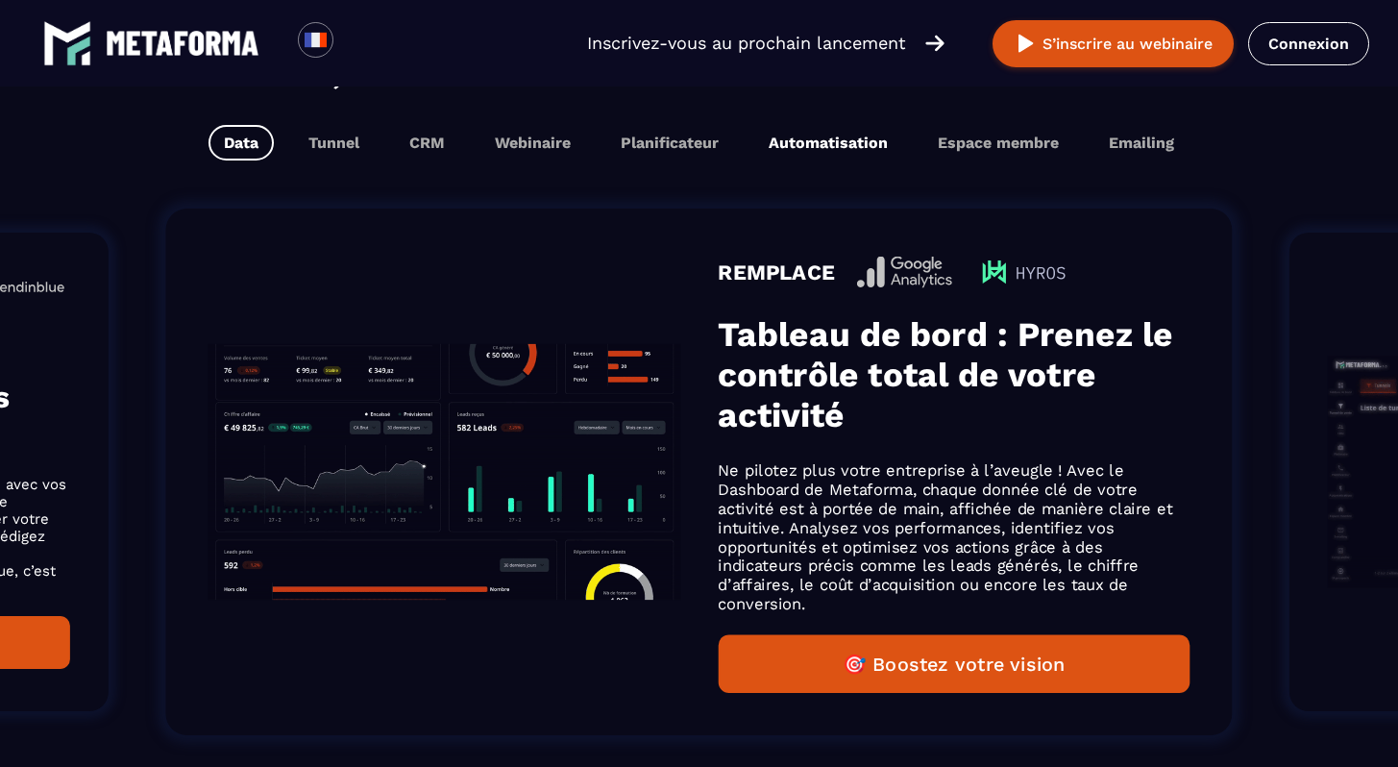
click at [798, 145] on button "Automatisation" at bounding box center [828, 143] width 150 height 36
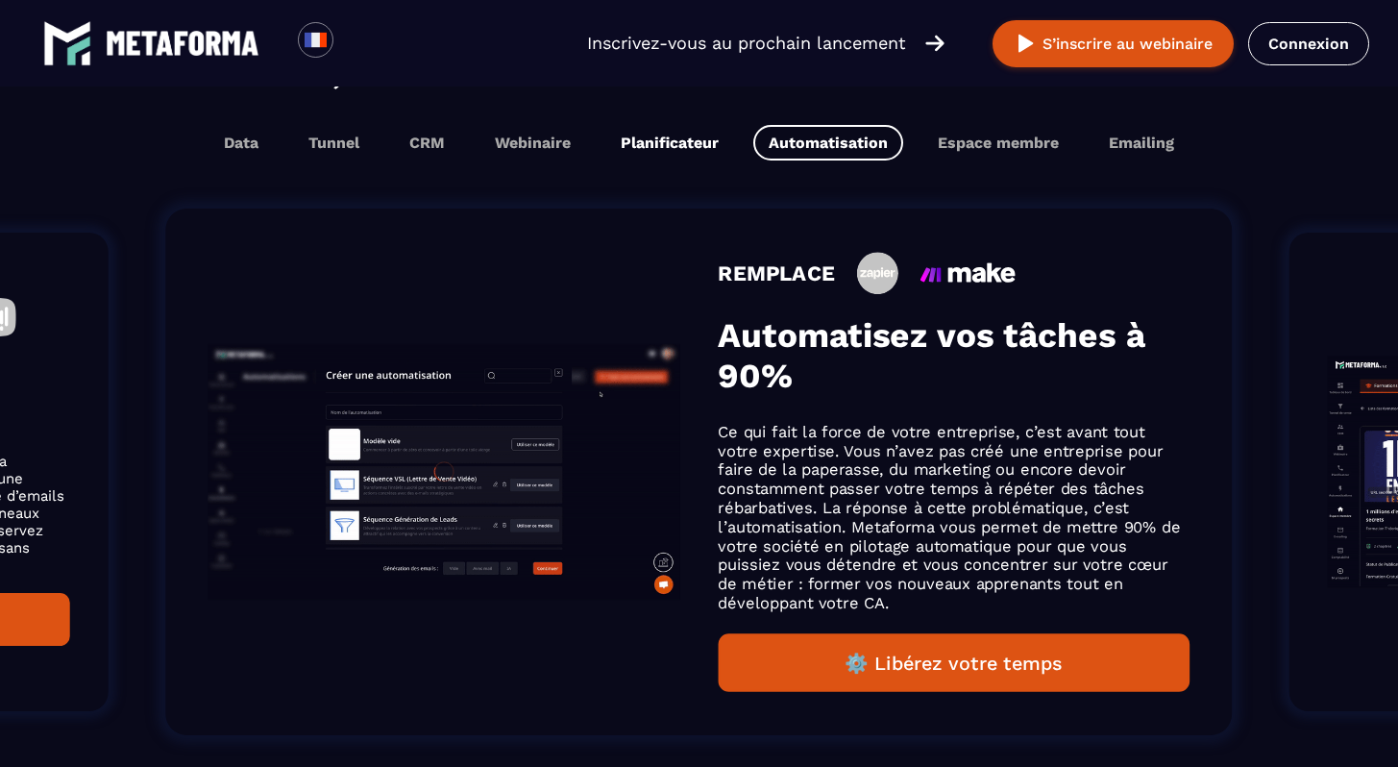
click at [674, 156] on button "Planificateur" at bounding box center [669, 143] width 129 height 36
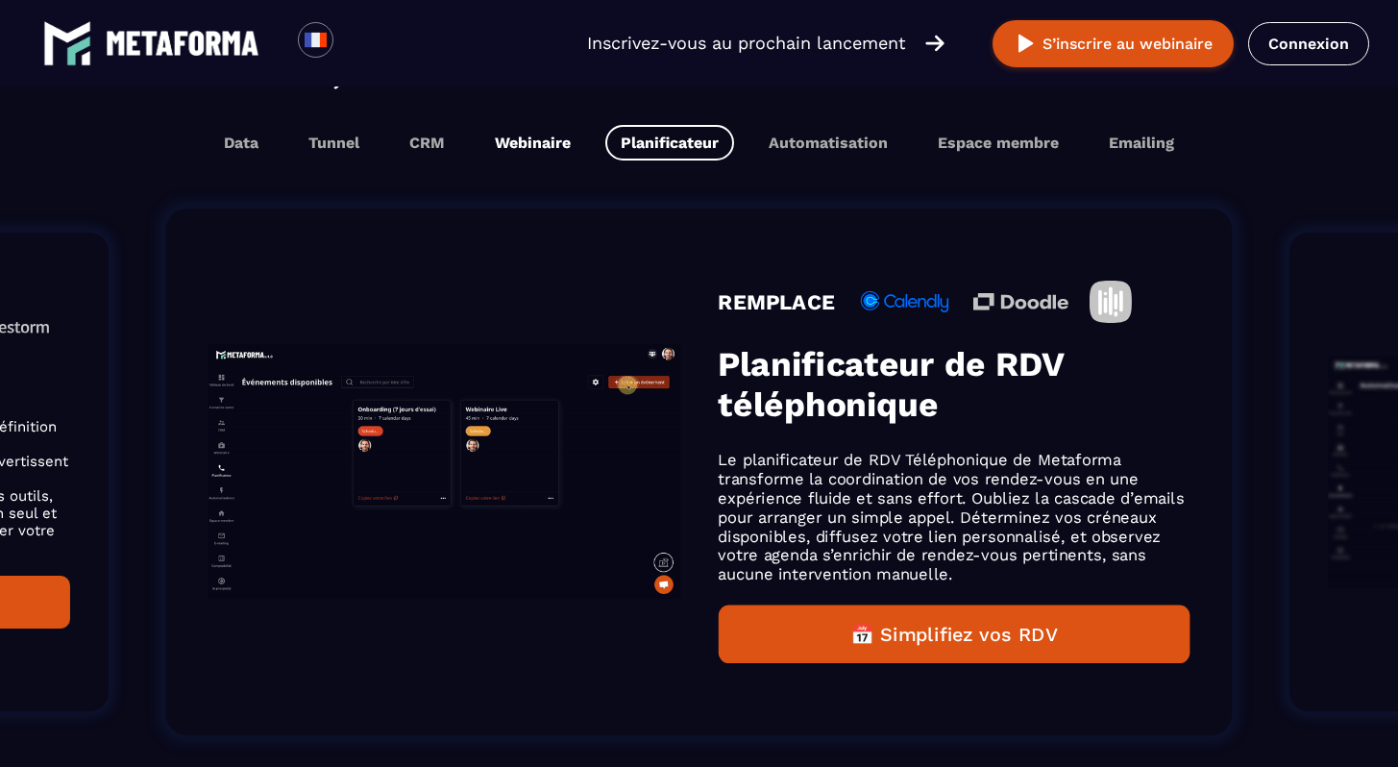
click at [573, 152] on button "Webinaire" at bounding box center [532, 143] width 107 height 36
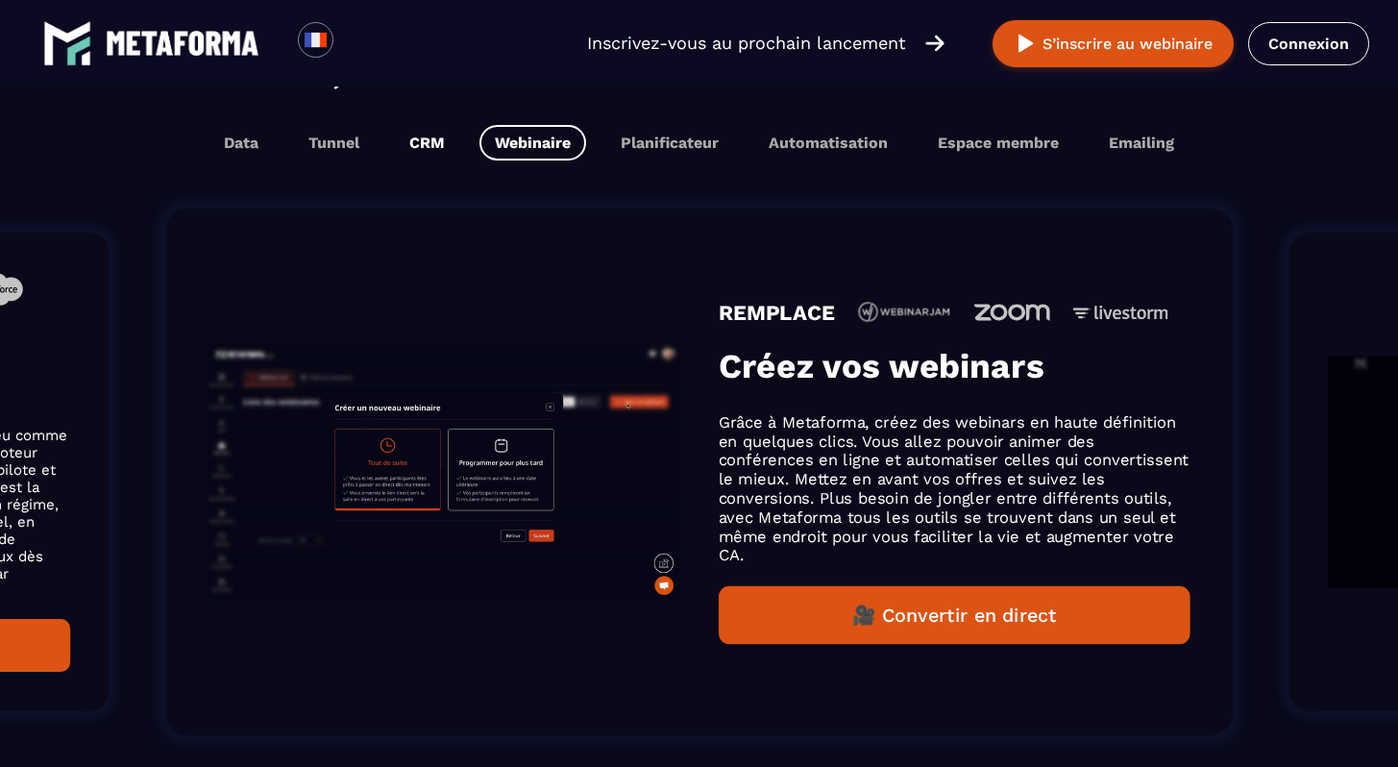
click at [397, 149] on button "CRM" at bounding box center [427, 143] width 66 height 36
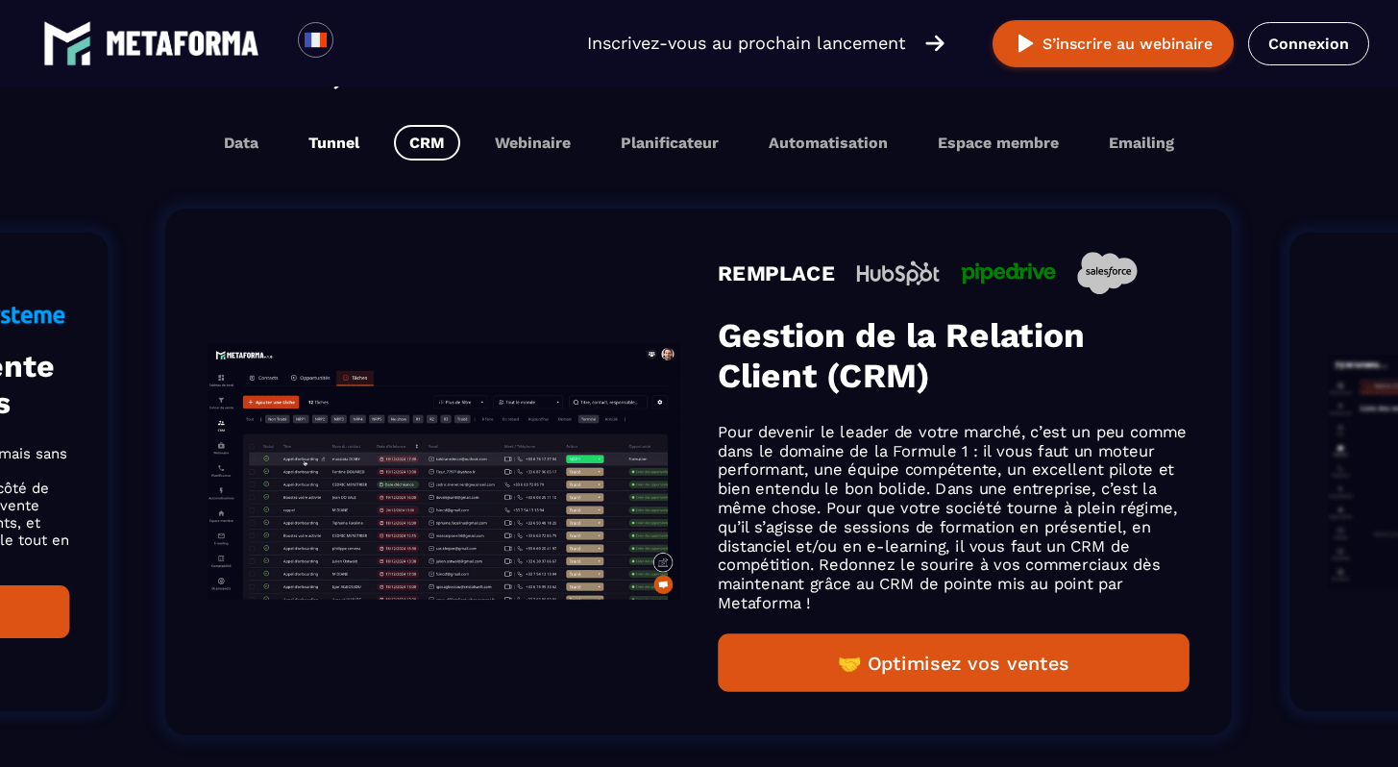
click at [348, 149] on button "Tunnel" at bounding box center [334, 143] width 82 height 36
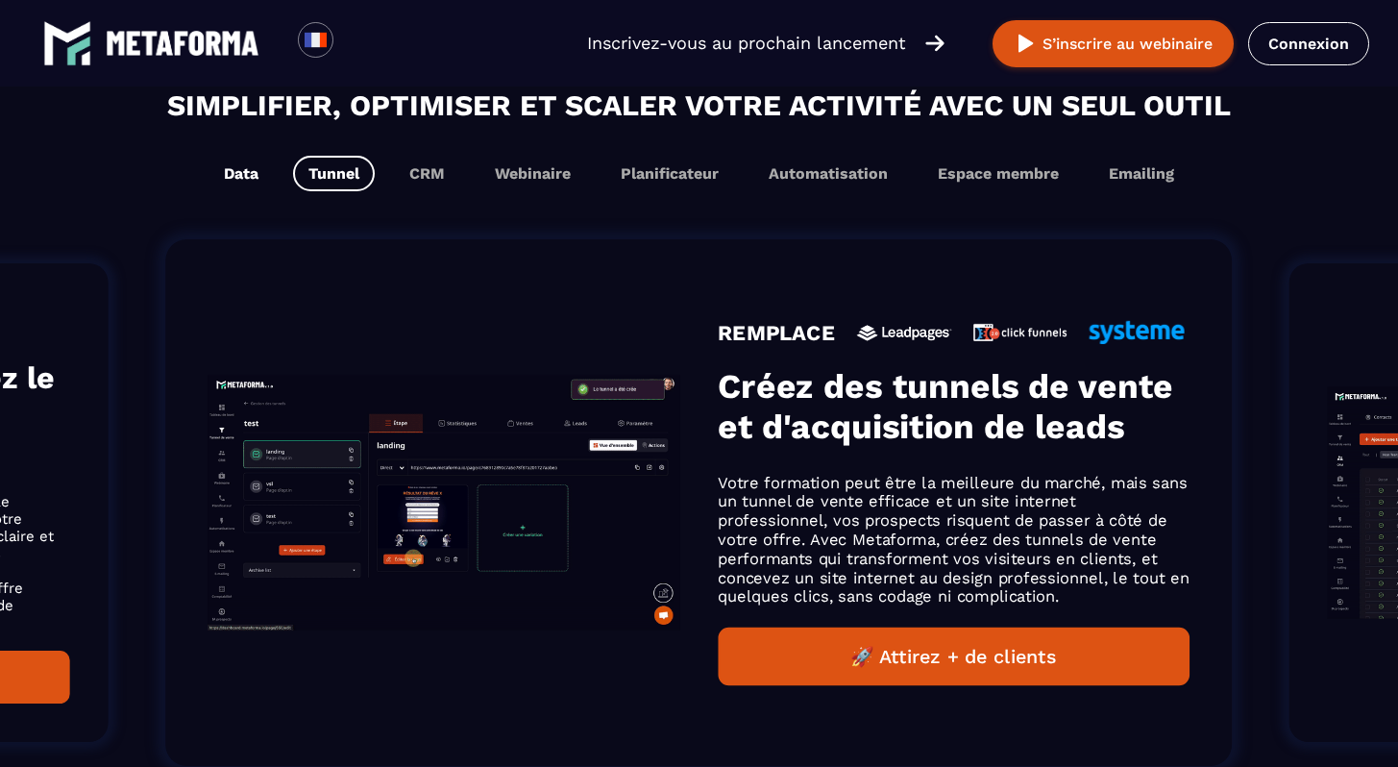
scroll to position [1268, 0]
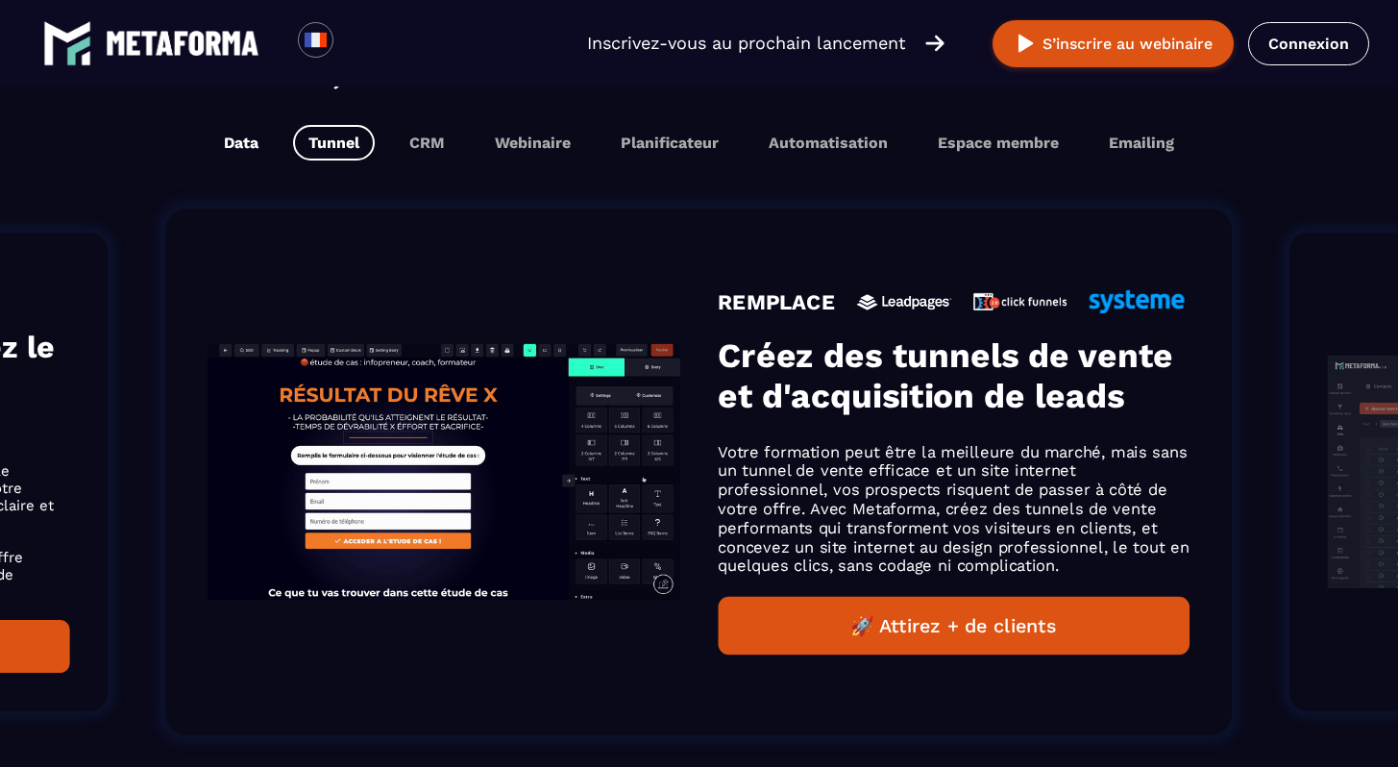
click at [267, 147] on button "Data" at bounding box center [240, 143] width 65 height 36
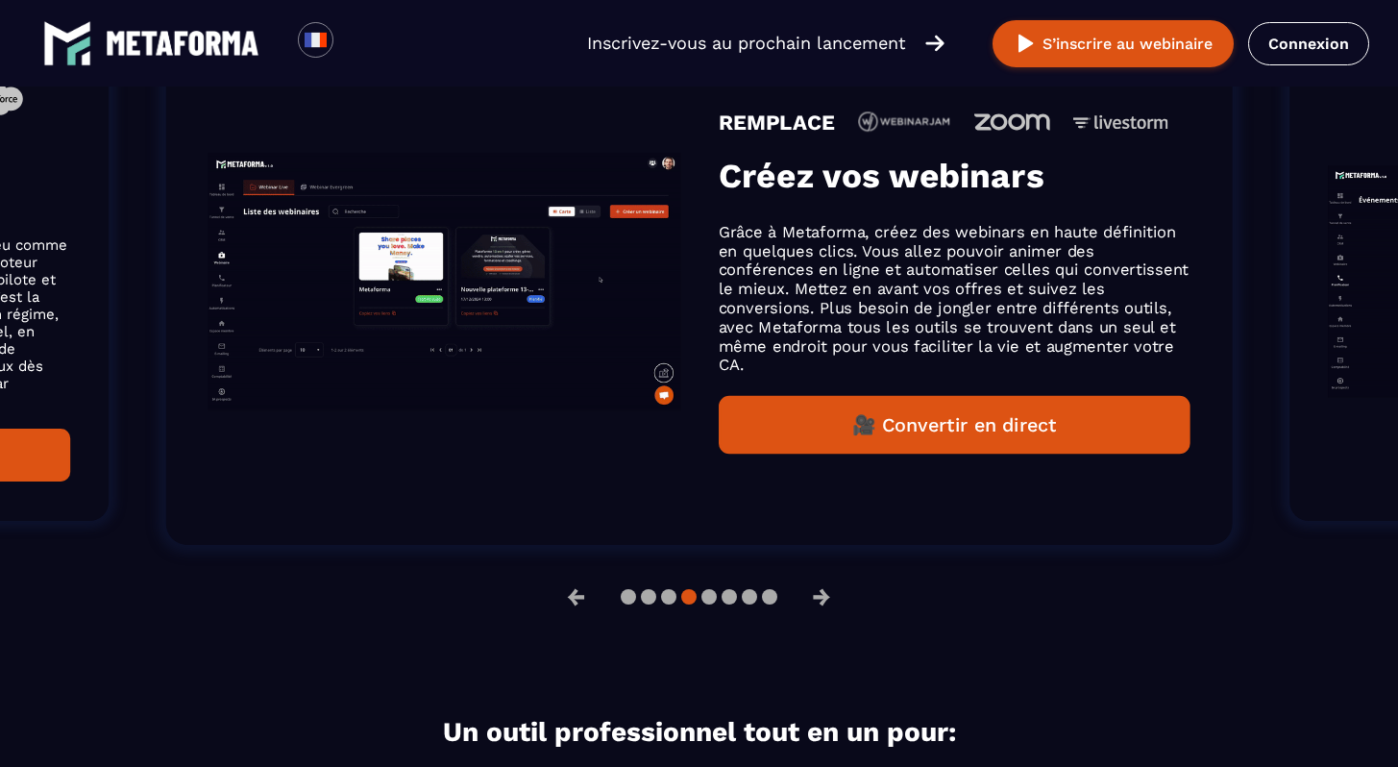
scroll to position [1282, 0]
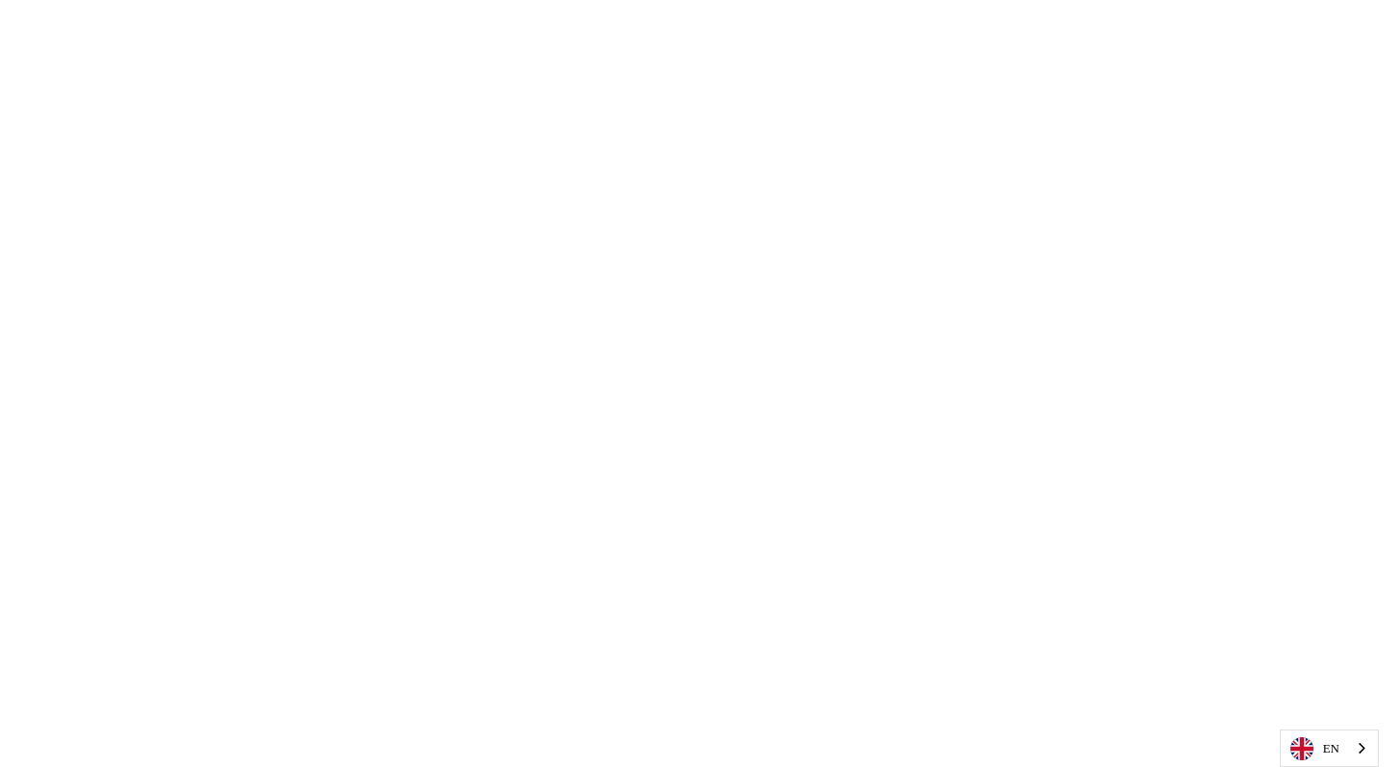
scroll to position [6843, 0]
